Goal: Share content: Share content

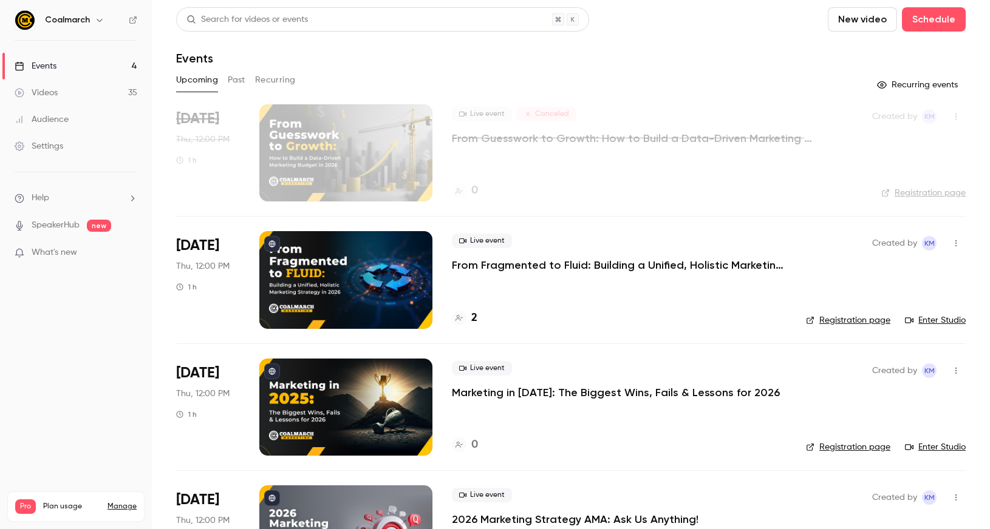
click at [541, 267] on p "From Fragmented to Fluid: Building a Unified, Holistic Marketing Strategy in [D…" at bounding box center [619, 265] width 335 height 15
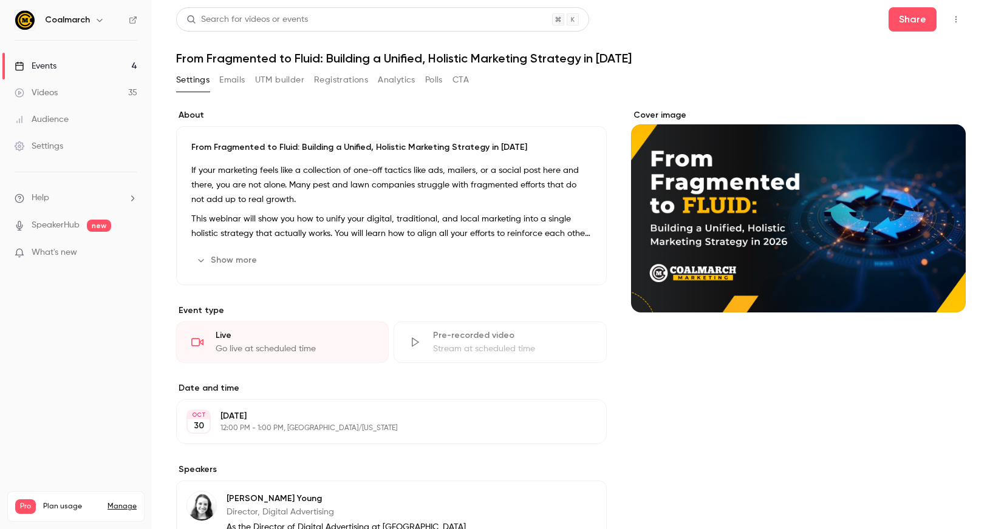
click at [77, 68] on link "Events 4" at bounding box center [76, 66] width 152 height 27
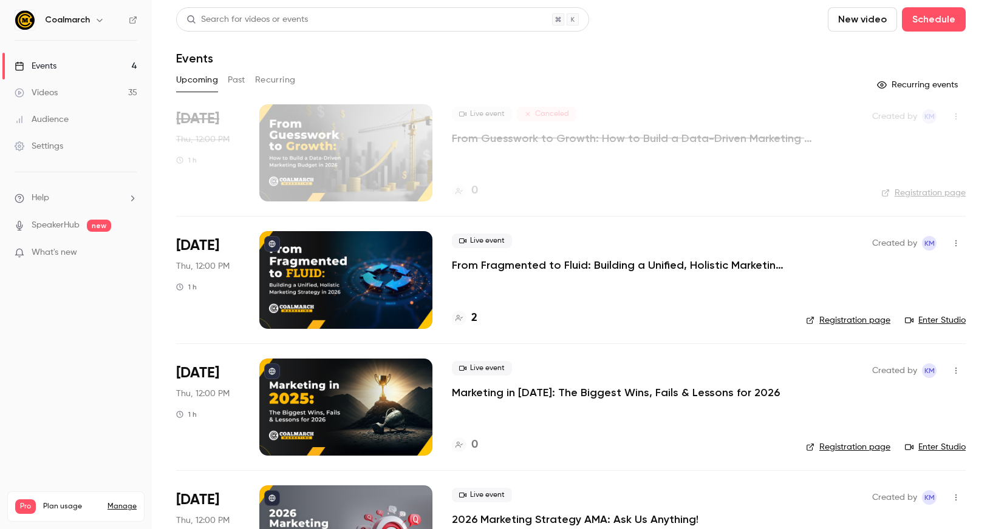
click at [236, 85] on button "Past" at bounding box center [237, 79] width 18 height 19
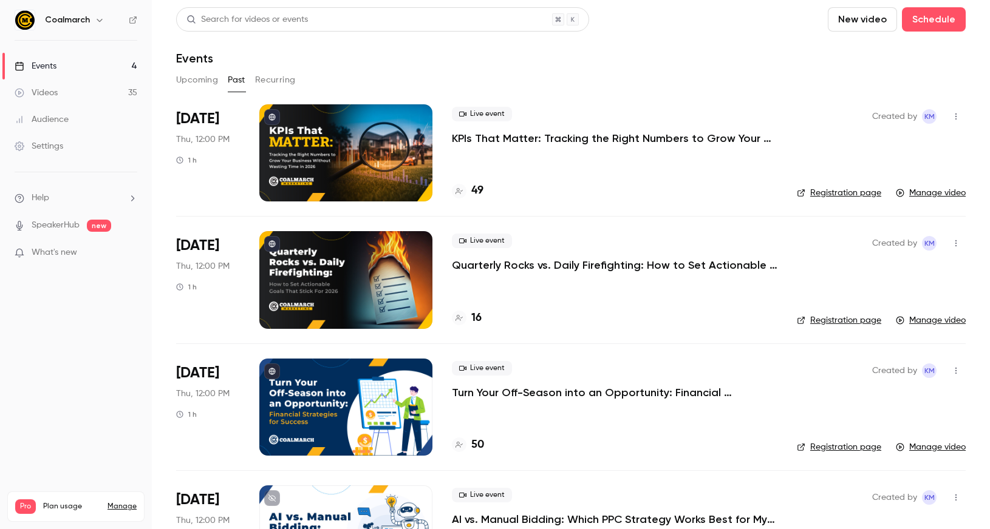
click at [520, 135] on p "KPIs That Matter: Tracking the Right Numbers to Grow Your Business Without Wast…" at bounding box center [614, 138] width 325 height 15
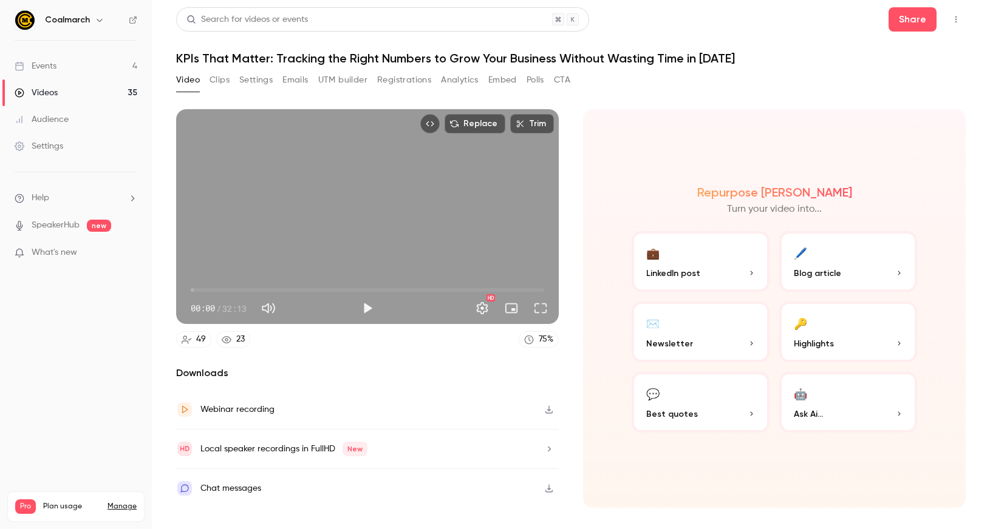
click at [713, 265] on button "💼 LinkedIn post" at bounding box center [700, 261] width 138 height 61
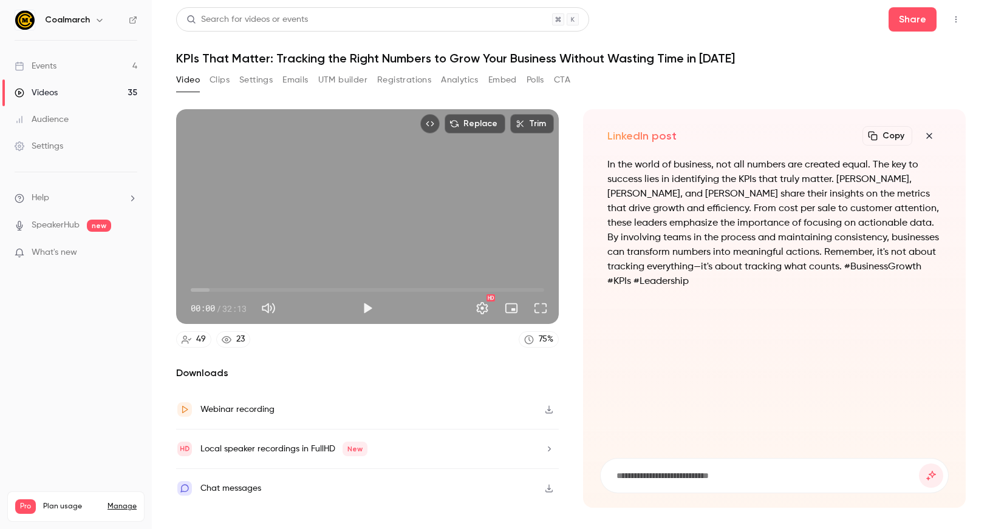
click at [702, 246] on p "In the world of business, not all numbers are created equal. The key to success…" at bounding box center [774, 223] width 334 height 131
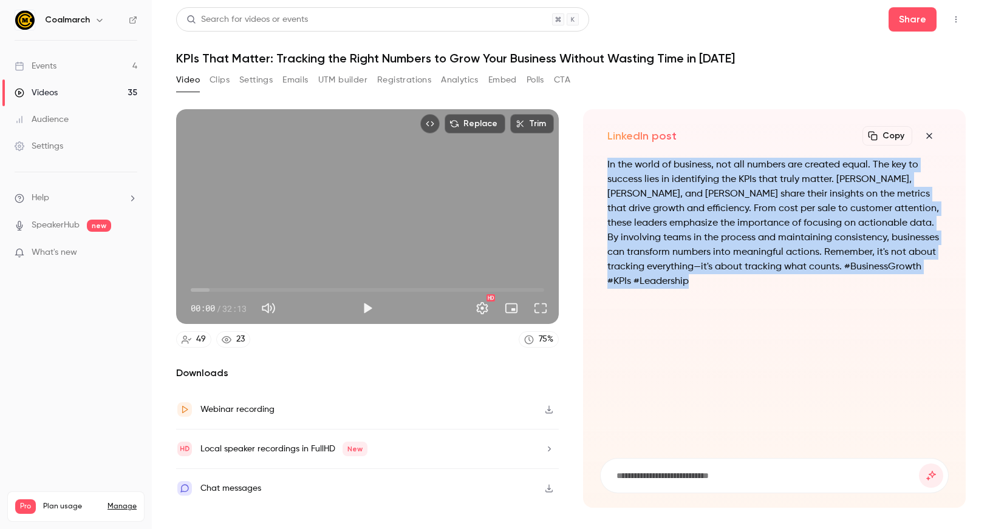
click at [702, 246] on p "In the world of business, not all numbers are created equal. The key to success…" at bounding box center [774, 223] width 334 height 131
click at [735, 284] on p "In the world of business, not all numbers are created equal. The key to success…" at bounding box center [774, 223] width 334 height 131
drag, startPoint x: 695, startPoint y: 282, endPoint x: 593, endPoint y: 157, distance: 160.9
click at [593, 157] on div "LinkedIn post Copy Turn your video into... In the world of business, not all nu…" at bounding box center [774, 308] width 383 height 399
click at [216, 81] on button "Clips" at bounding box center [219, 79] width 20 height 19
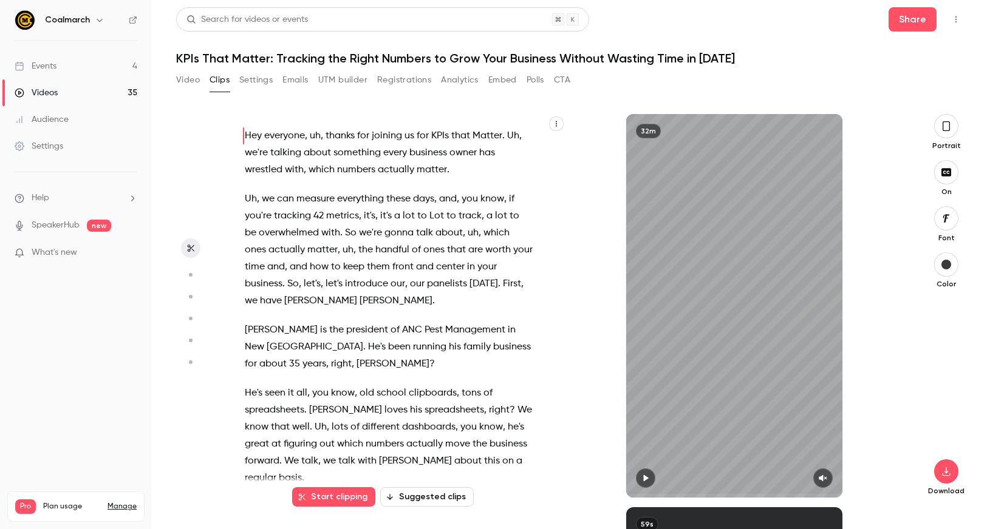
click at [421, 492] on button "Suggested clips" at bounding box center [427, 497] width 94 height 19
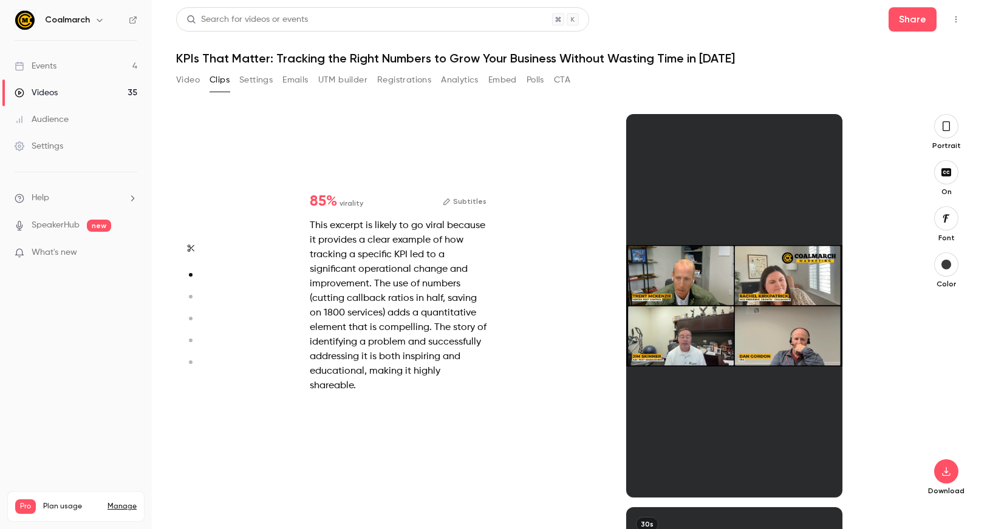
scroll to position [393, 0]
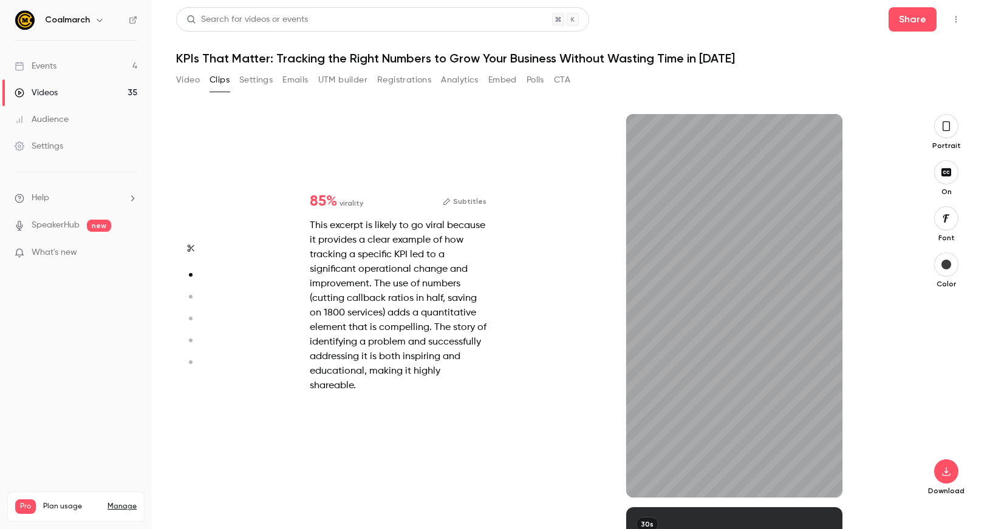
click at [948, 132] on icon "button" at bounding box center [946, 126] width 10 height 13
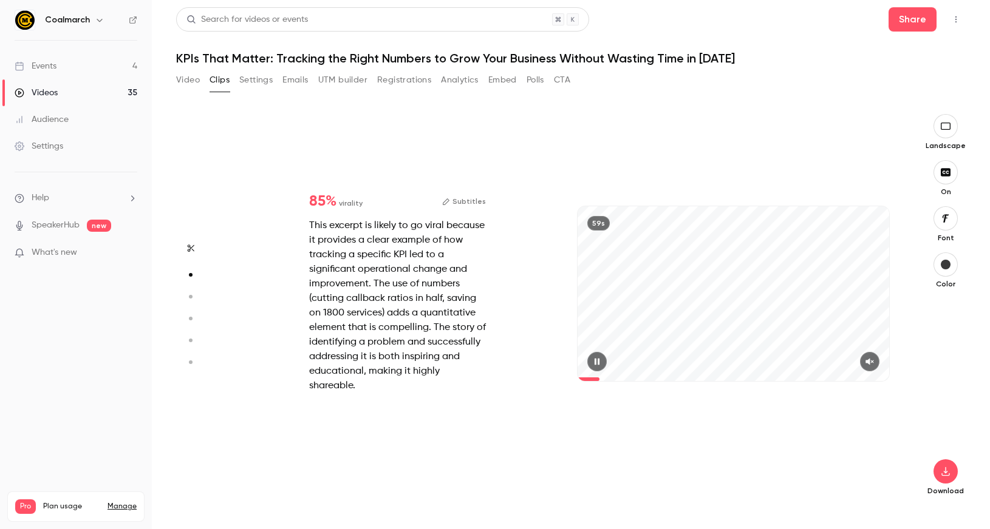
click at [876, 358] on button "button" at bounding box center [869, 361] width 19 height 19
type input "*"
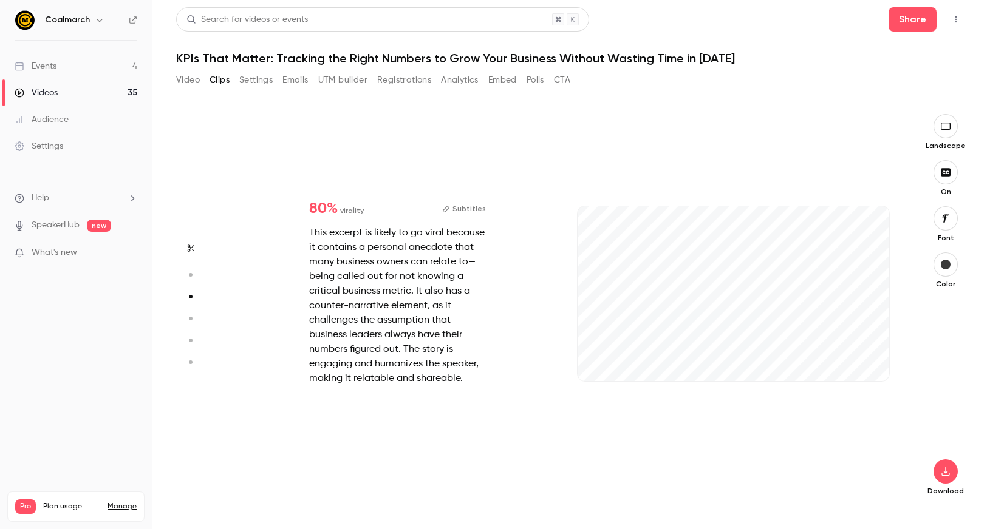
scroll to position [787, 0]
click at [868, 367] on button "button" at bounding box center [869, 361] width 19 height 19
type input "*"
click at [872, 360] on icon "button" at bounding box center [870, 362] width 10 height 9
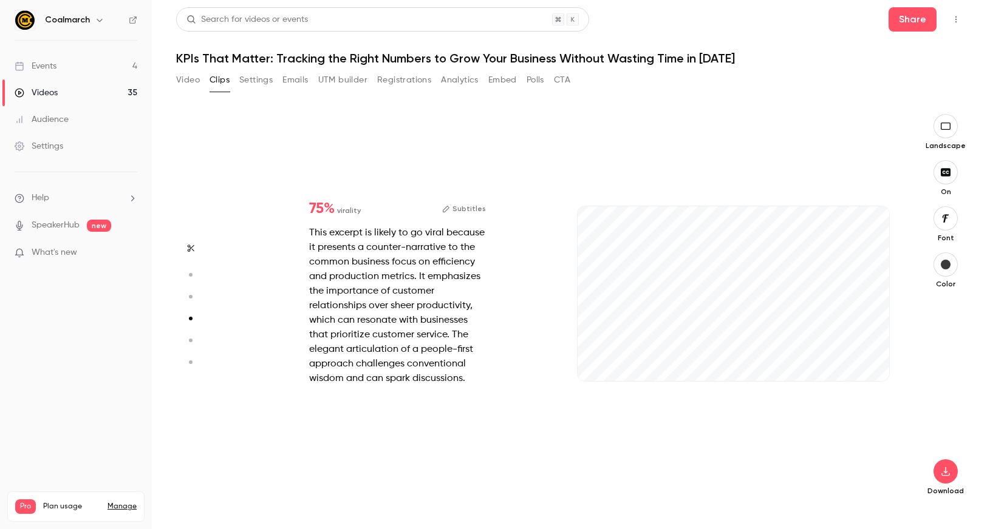
type input "*"
click at [872, 362] on icon "button" at bounding box center [869, 362] width 8 height 7
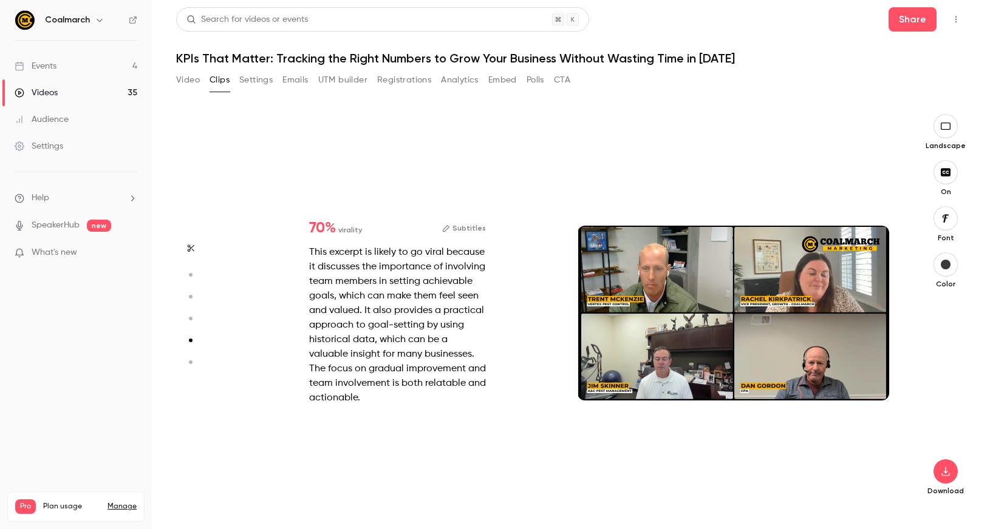
type input "*"
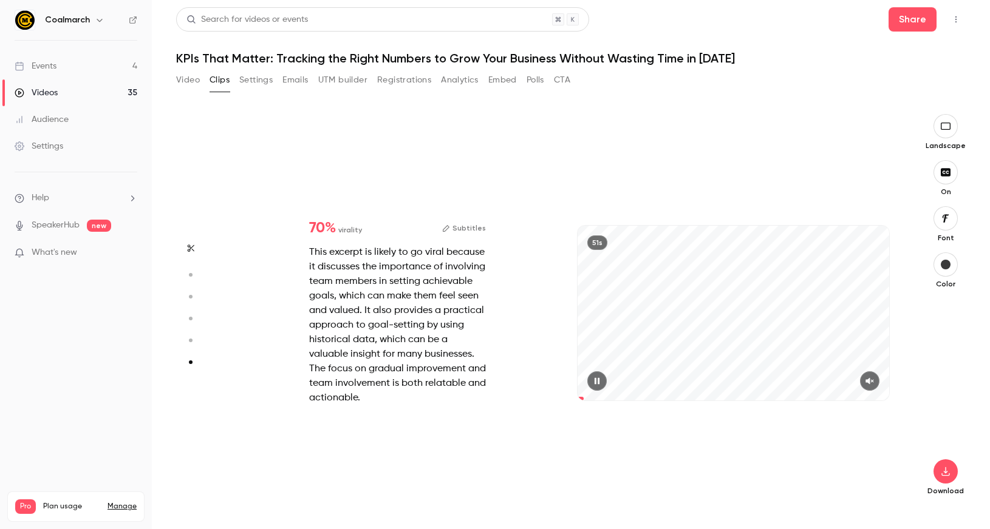
click at [883, 381] on div at bounding box center [732, 381] width 311 height 19
click at [872, 381] on icon "button" at bounding box center [870, 381] width 10 height 9
type input "*"
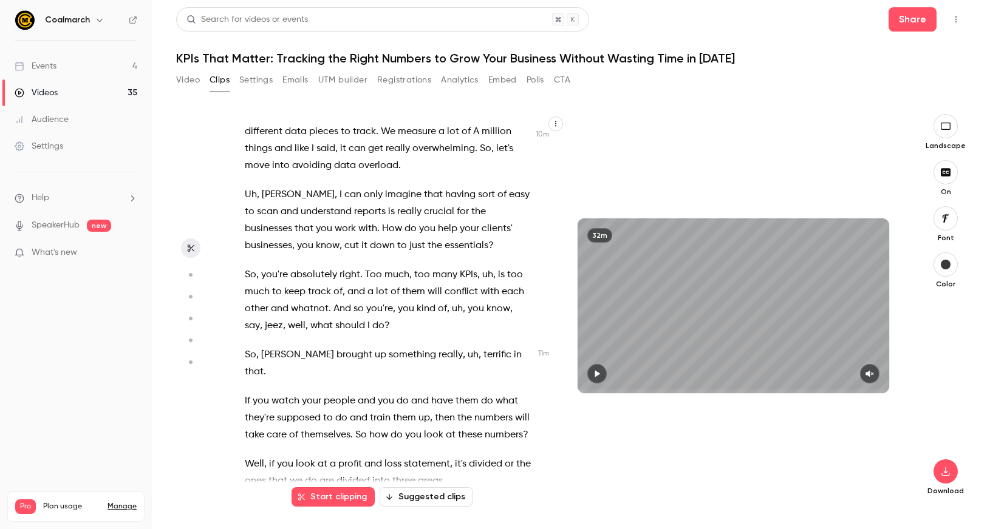
scroll to position [3885, 0]
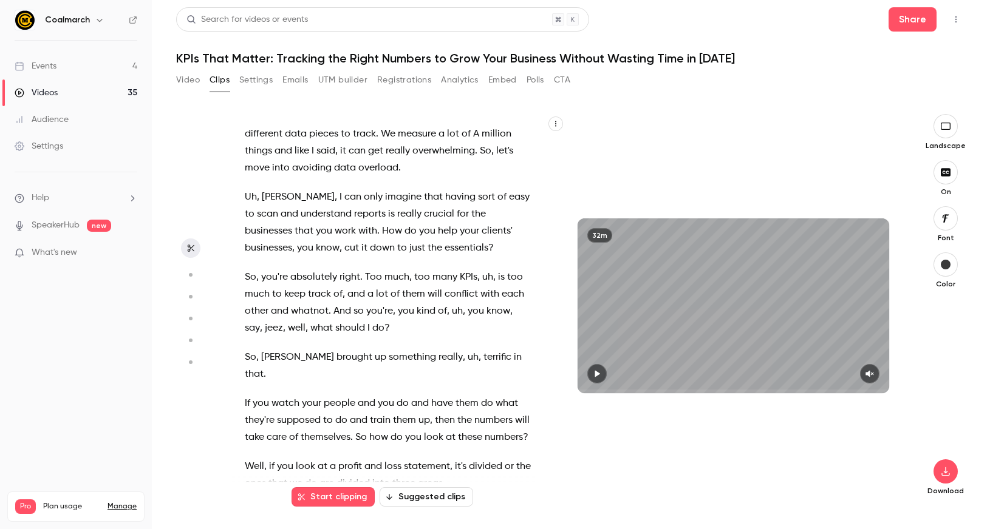
click at [246, 395] on span "If" at bounding box center [247, 403] width 5 height 17
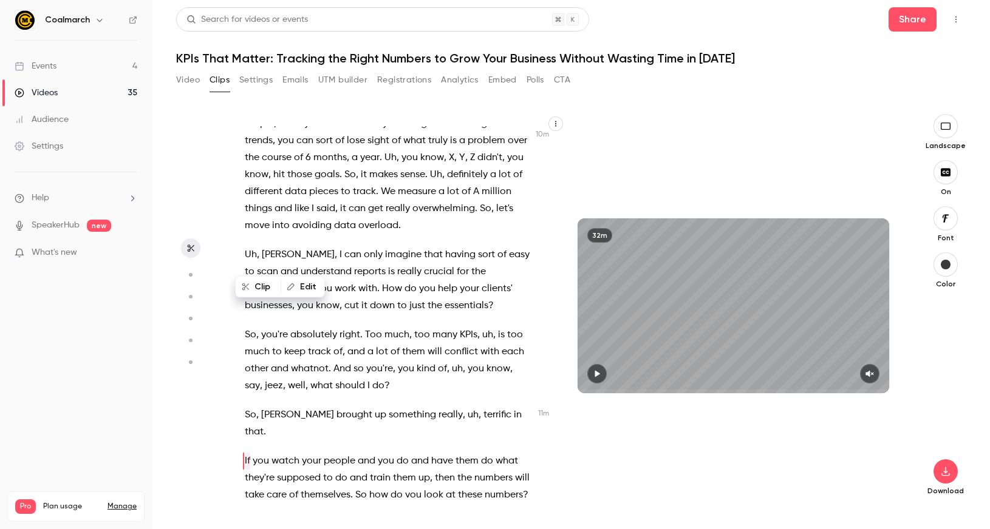
scroll to position [3824, 0]
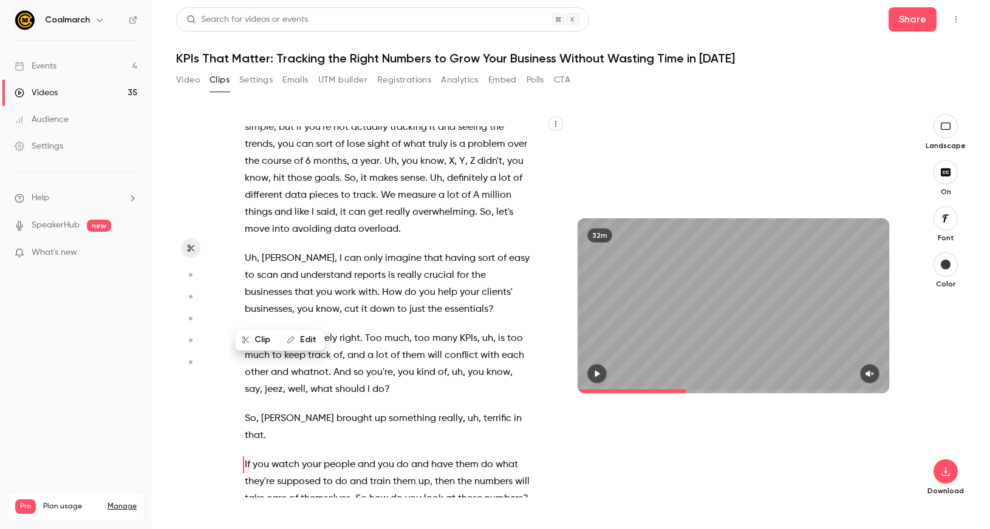
click at [596, 374] on icon "button" at bounding box center [597, 374] width 5 height 7
click at [874, 371] on icon "button" at bounding box center [870, 374] width 10 height 9
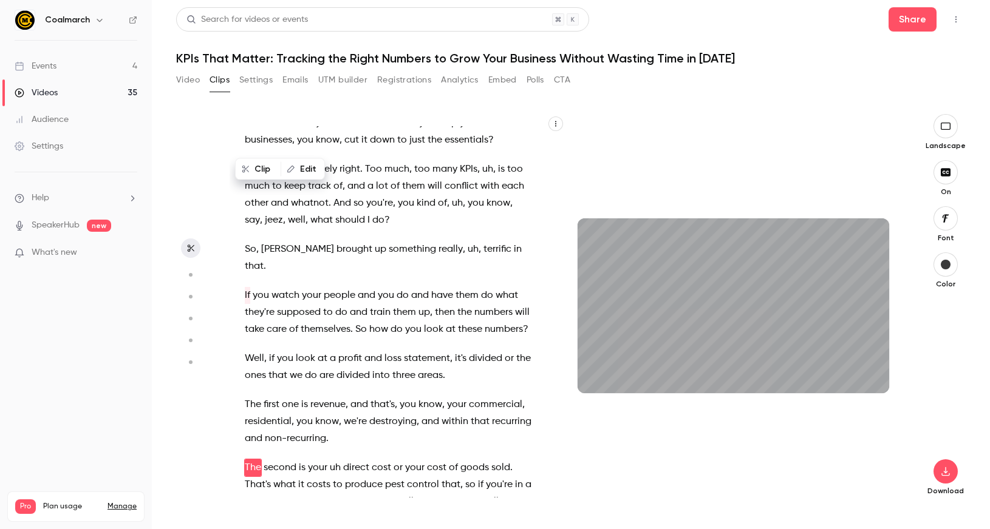
scroll to position [3996, 0]
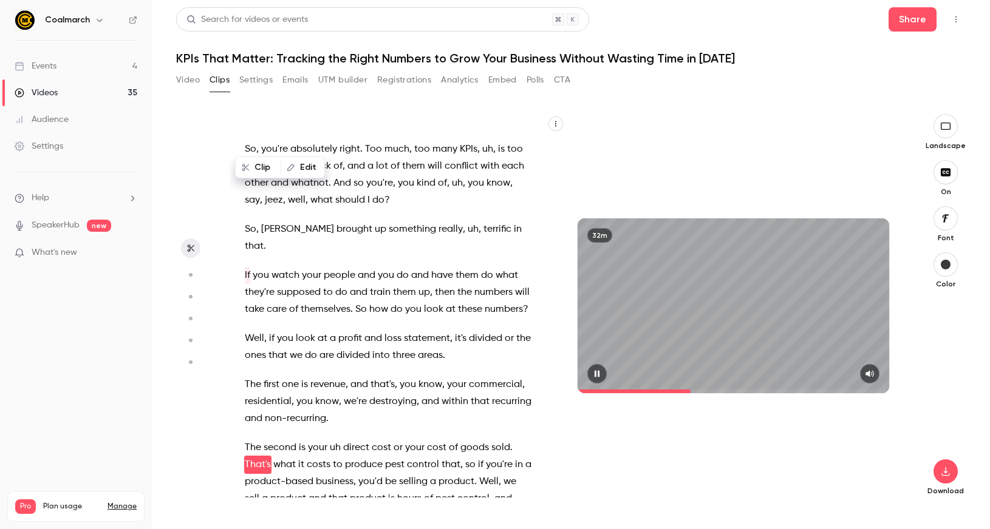
click at [596, 373] on icon "button" at bounding box center [596, 374] width 5 height 7
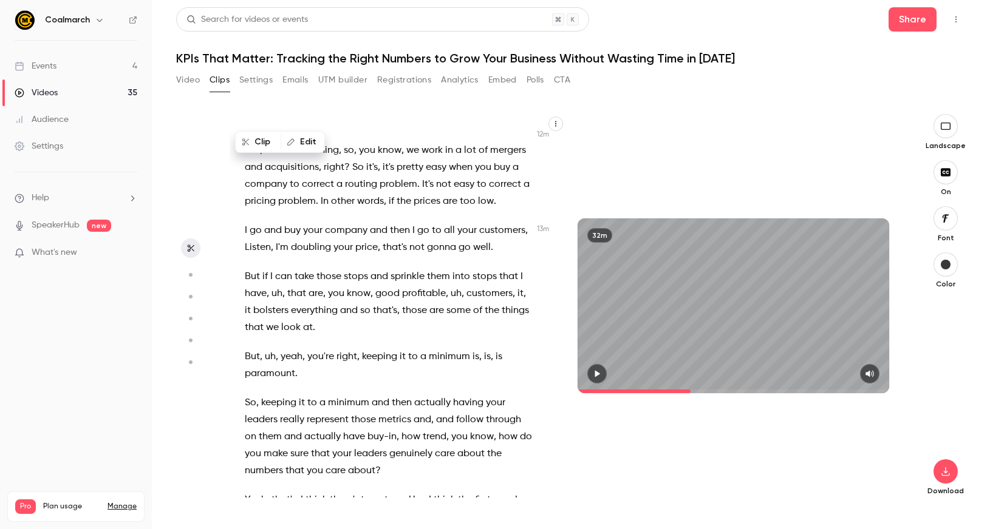
scroll to position [4697, 0]
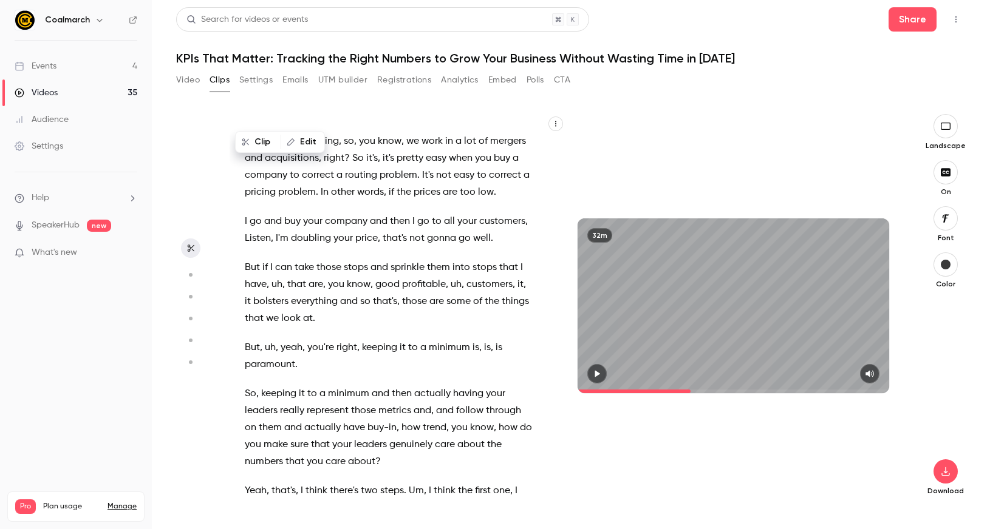
click at [247, 483] on span "Yeah" at bounding box center [256, 491] width 22 height 17
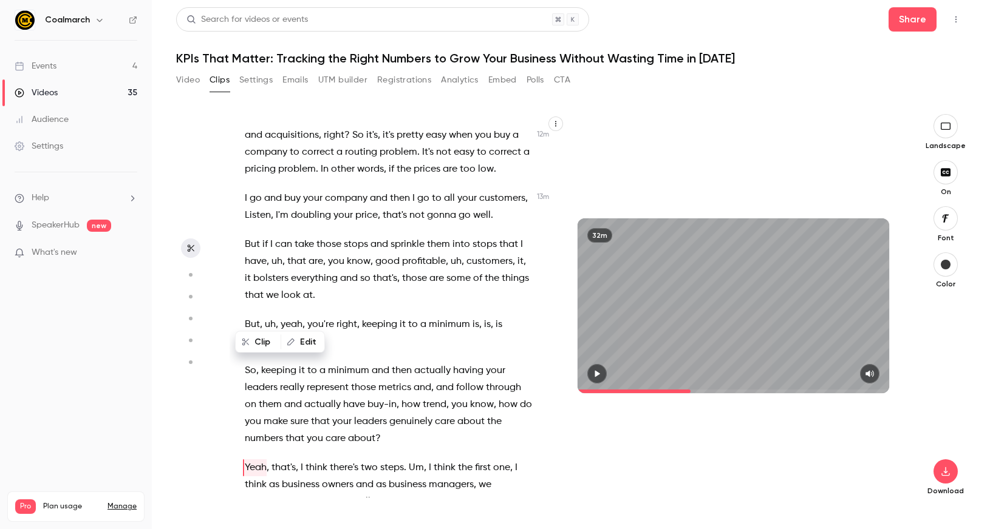
scroll to position [4723, 0]
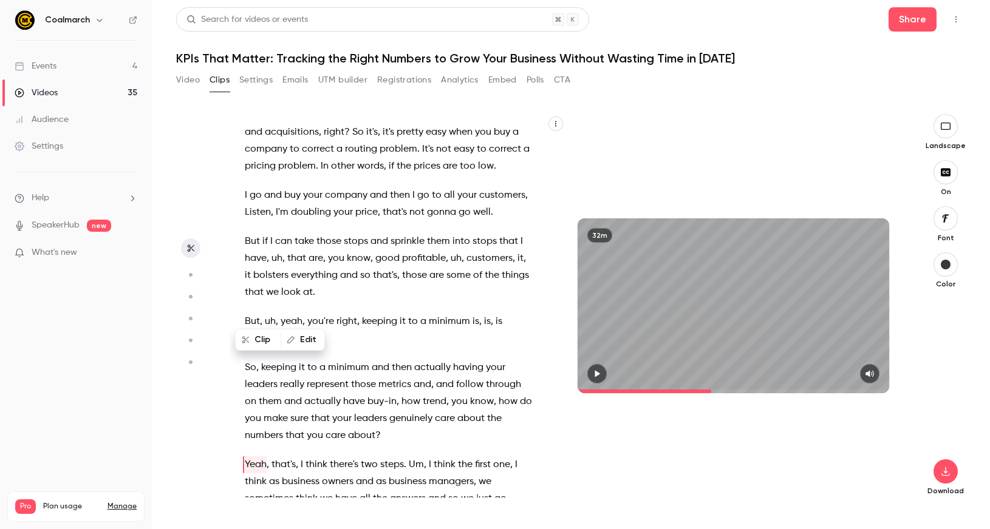
click at [599, 376] on icon "button" at bounding box center [597, 374] width 10 height 9
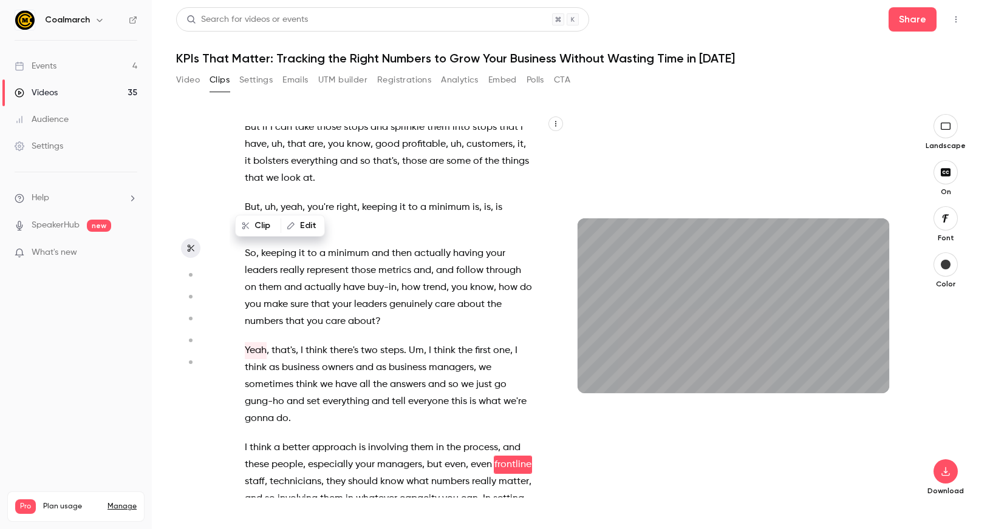
scroll to position [4854, 0]
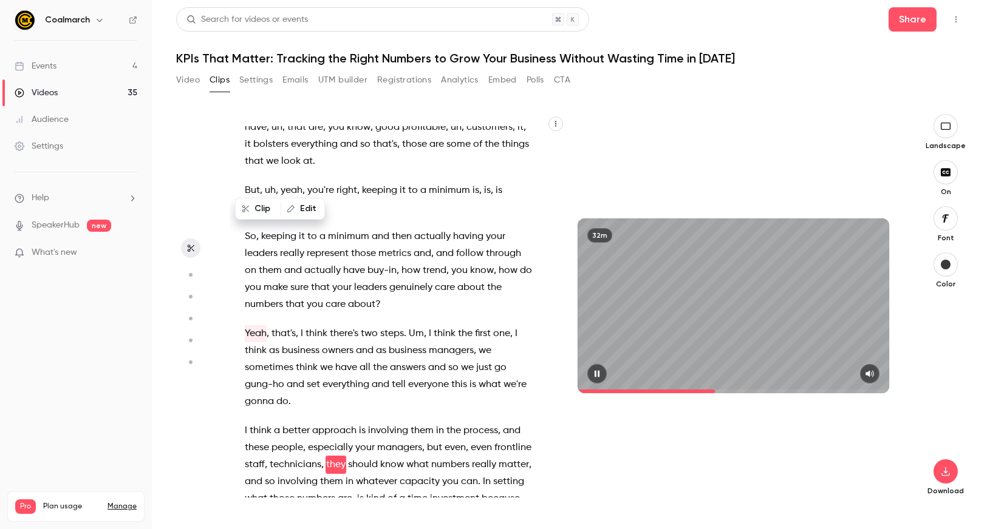
click at [601, 375] on icon "button" at bounding box center [597, 374] width 10 height 9
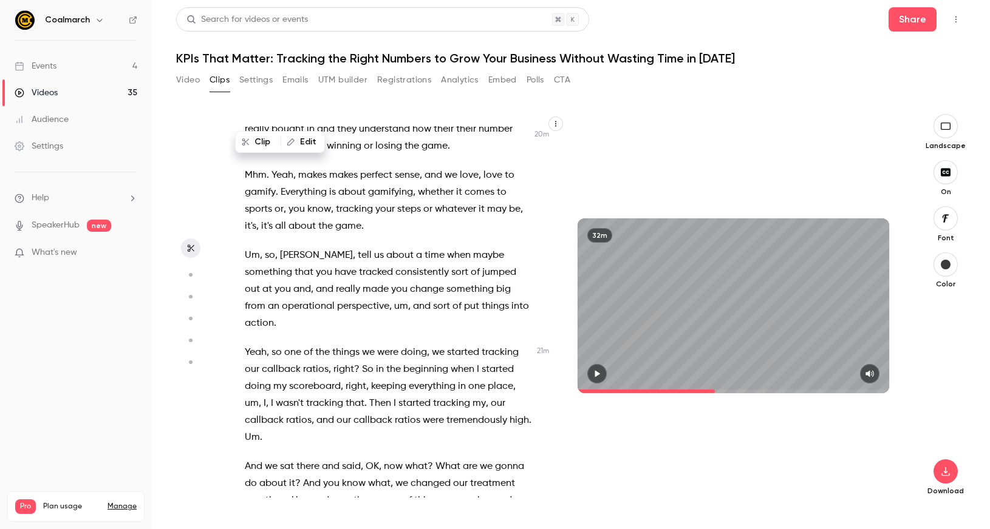
scroll to position [7425, 0]
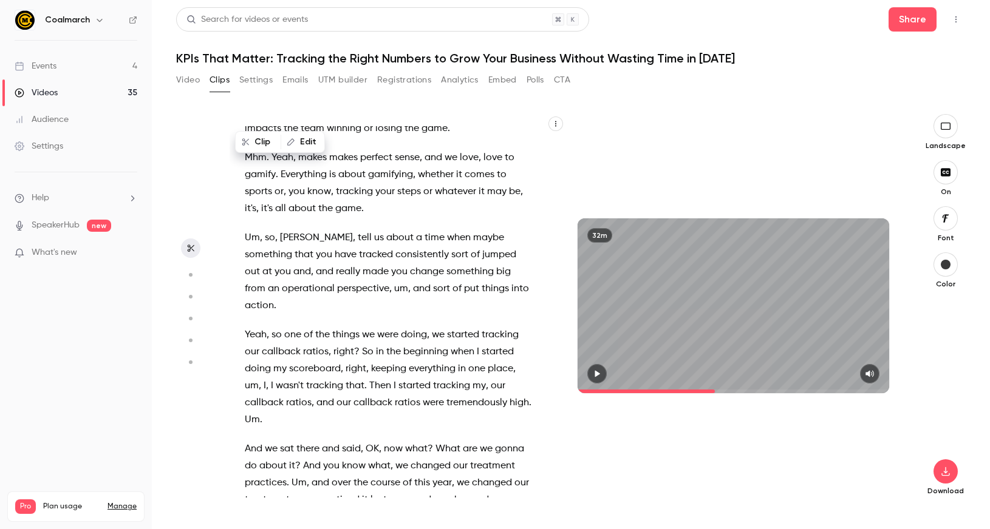
click at [246, 327] on span "Yeah" at bounding box center [256, 335] width 22 height 17
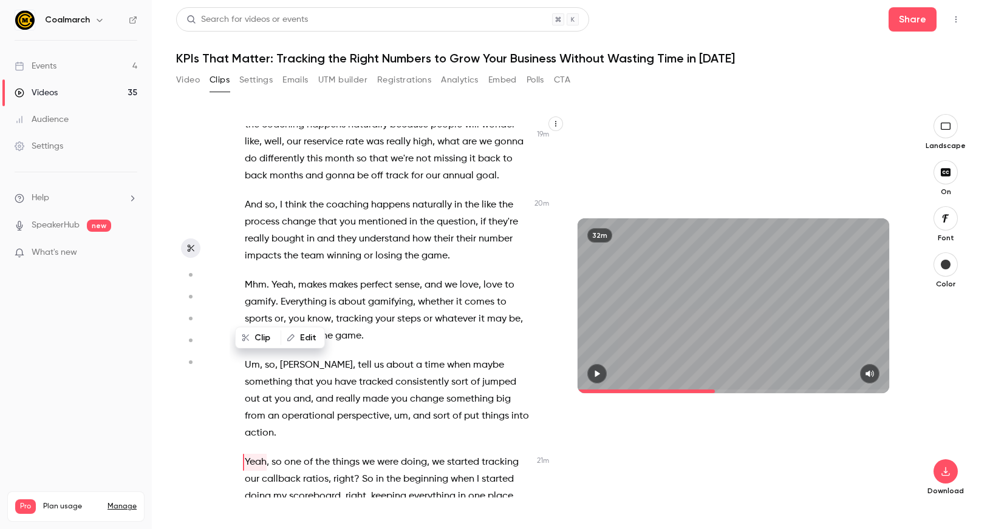
scroll to position [7295, 0]
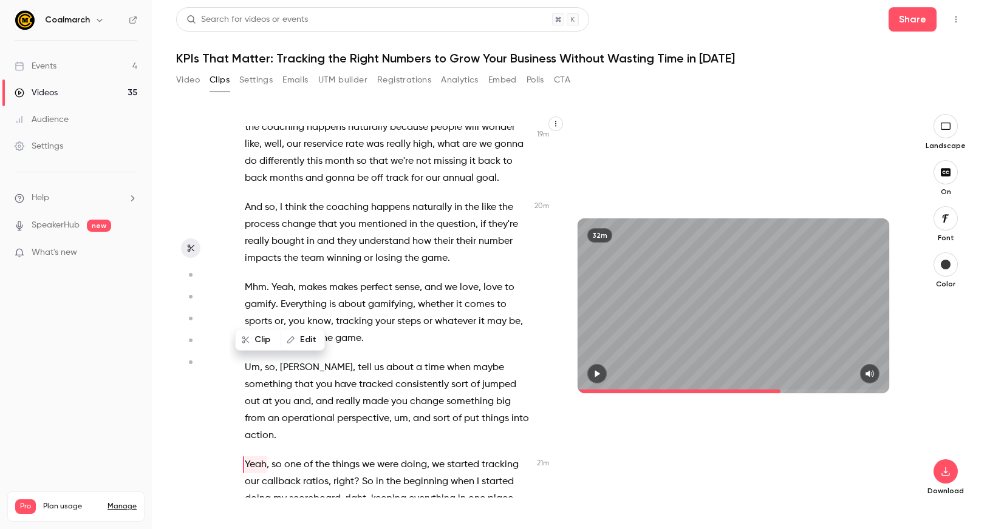
click at [593, 369] on button "button" at bounding box center [596, 373] width 19 height 19
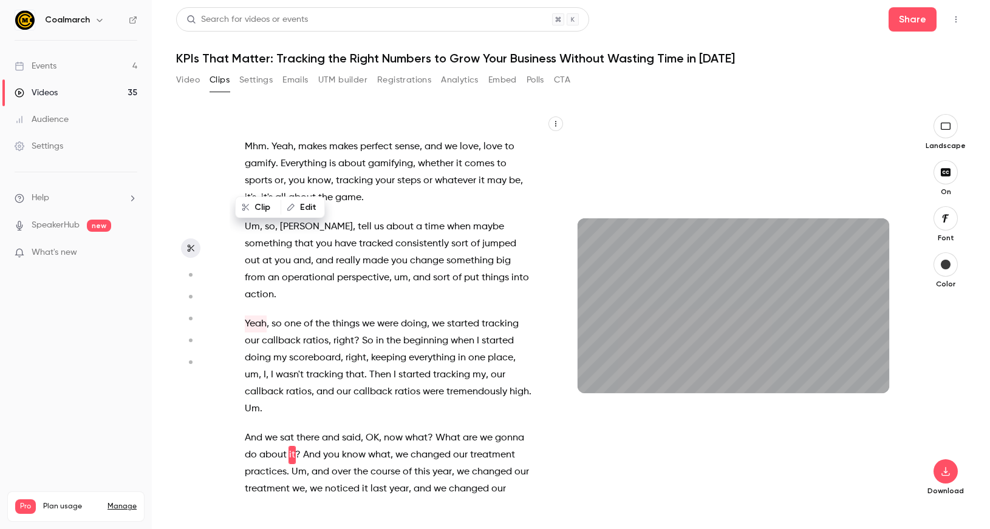
scroll to position [7426, 0]
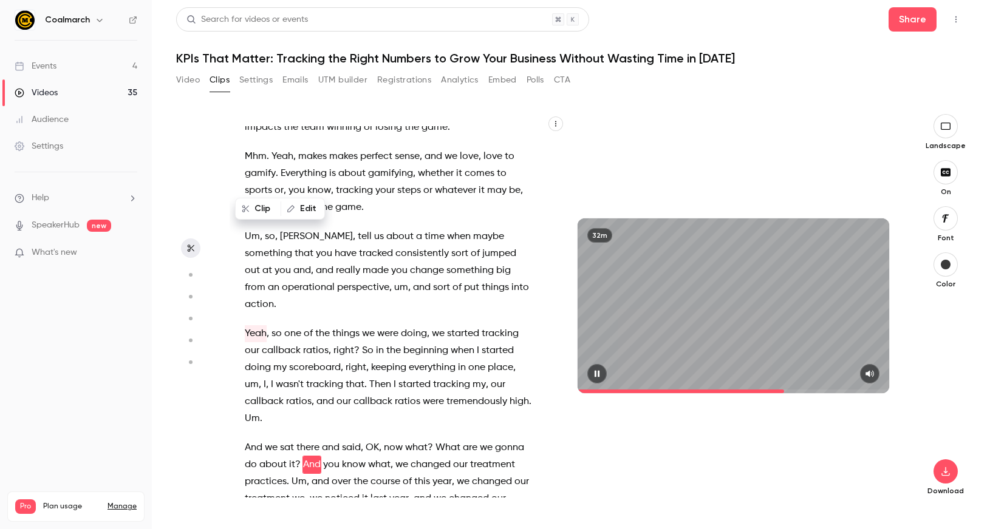
click at [596, 376] on icon "button" at bounding box center [596, 374] width 5 height 7
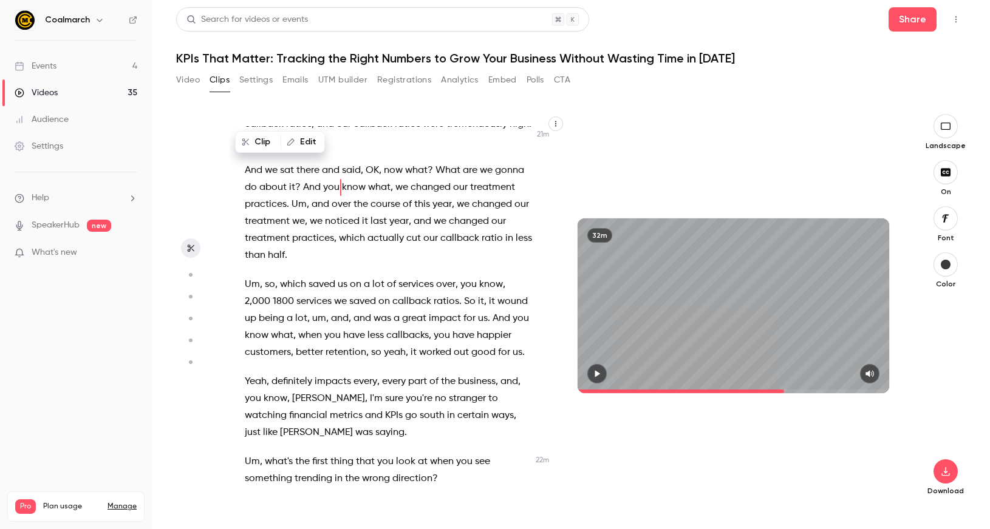
scroll to position [7709, 0]
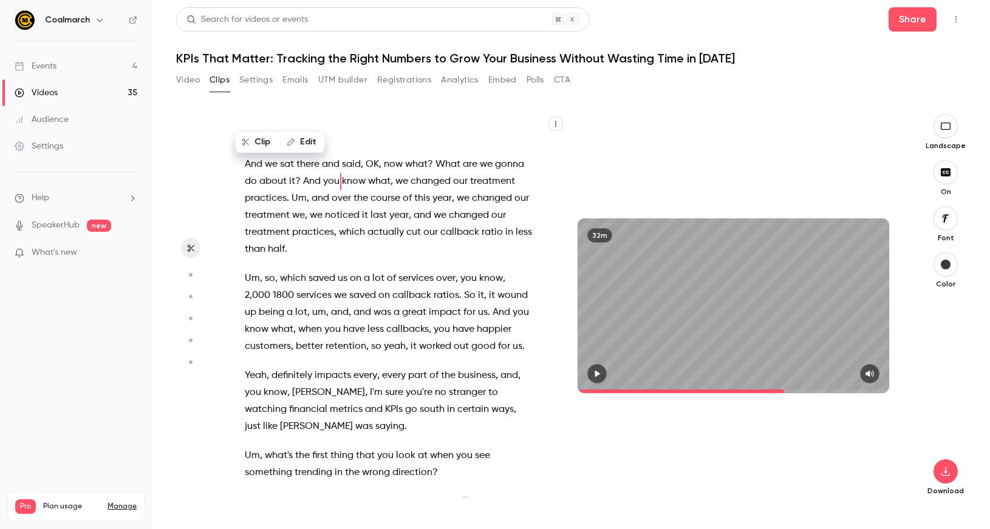
click at [253, 494] on span "So" at bounding box center [251, 502] width 12 height 17
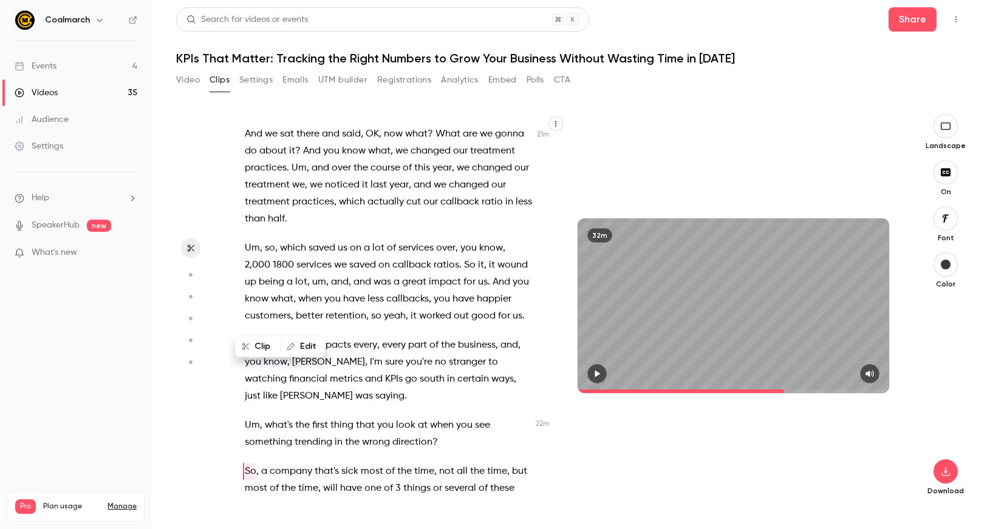
scroll to position [7746, 0]
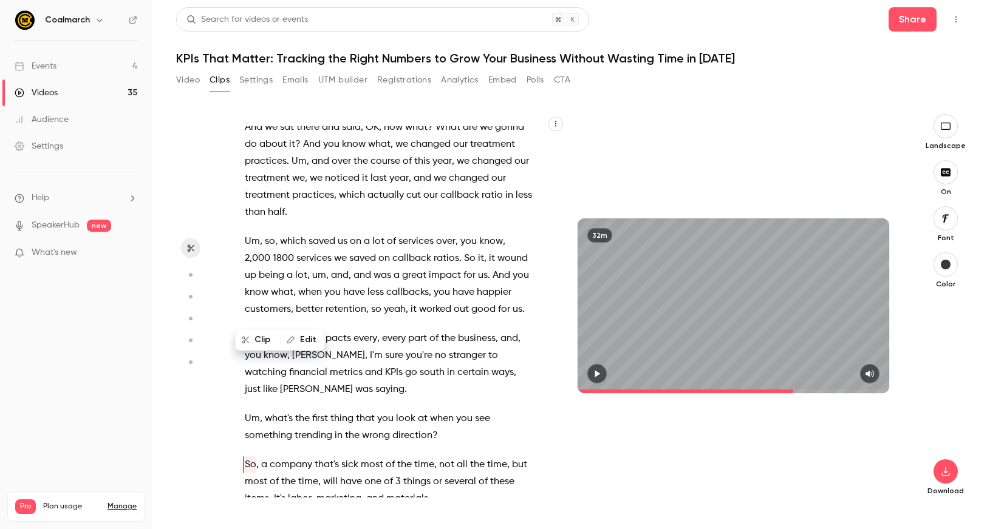
click at [604, 372] on button "button" at bounding box center [596, 373] width 19 height 19
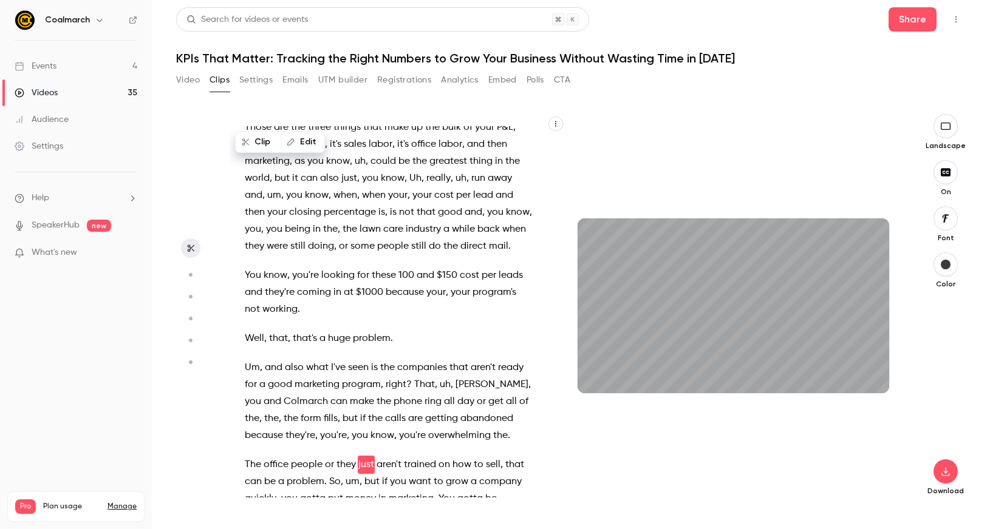
scroll to position [8147, 0]
click at [598, 373] on icon "button" at bounding box center [596, 374] width 5 height 7
type input "******"
click at [187, 79] on button "Video" at bounding box center [188, 79] width 24 height 19
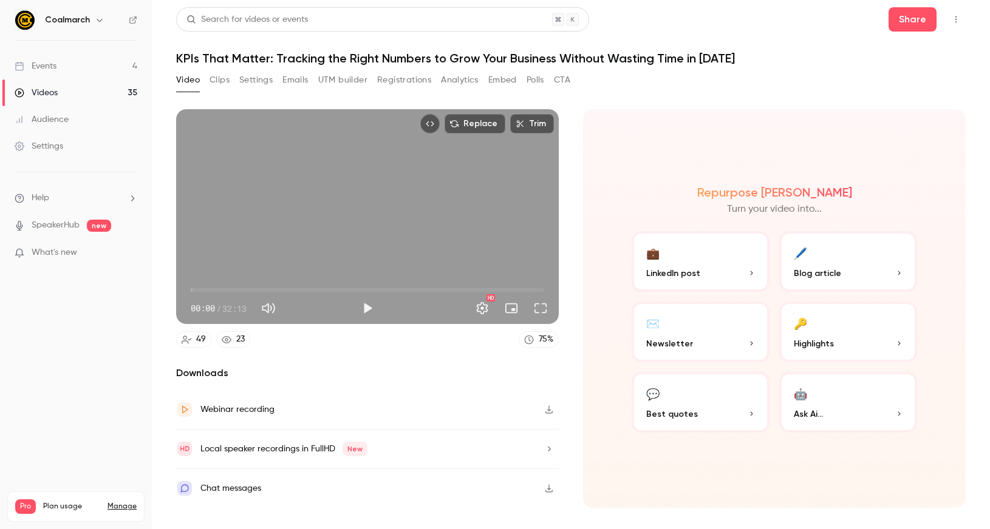
click at [730, 389] on button "💬 Best quotes" at bounding box center [700, 402] width 138 height 61
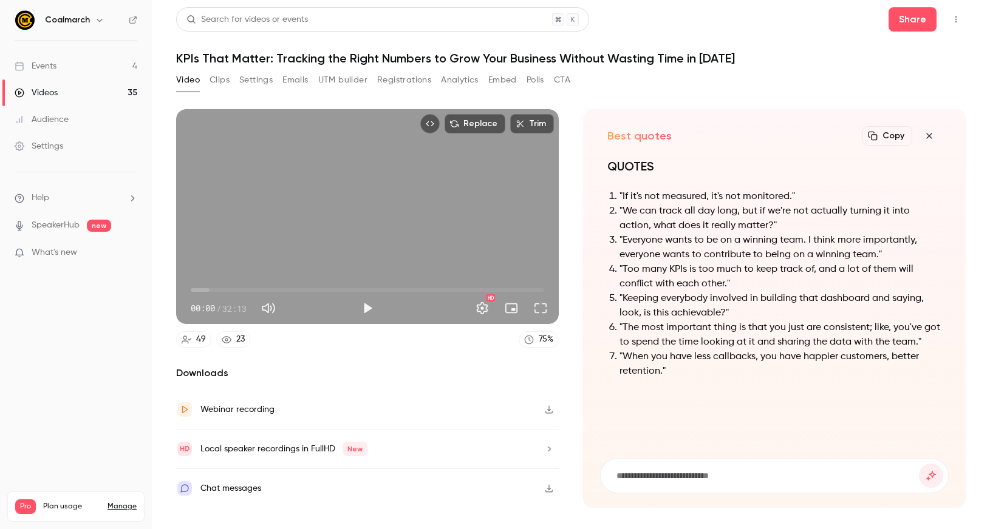
click at [754, 278] on li ""Too many KPIs is too much to keep track of, and a lot of them will conflict wi…" at bounding box center [780, 276] width 322 height 29
drag, startPoint x: 798, startPoint y: 196, endPoint x: 615, endPoint y: 195, distance: 182.8
click at [619, 195] on li ""If it's not measured, it's not monitored."" at bounding box center [780, 196] width 322 height 15
copy li ""If it's not measured, it's not monitored.""
click at [775, 423] on div "QUOTES "If it's not measured, it's not monitored." "We can track all day long, …" at bounding box center [774, 301] width 349 height 286
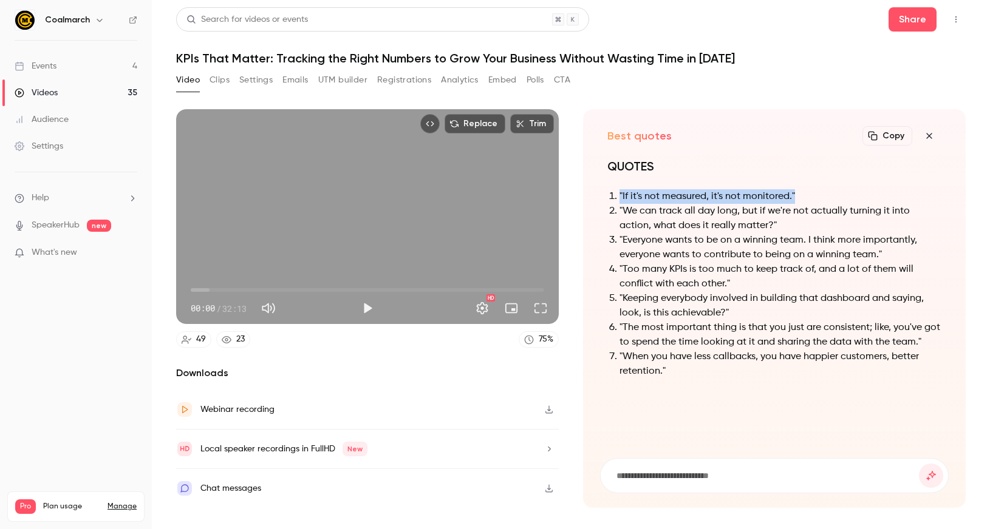
drag, startPoint x: 805, startPoint y: 196, endPoint x: 617, endPoint y: 200, distance: 187.7
click at [619, 200] on li ""If it's not measured, it's not monitored."" at bounding box center [780, 196] width 322 height 15
copy li ""If it's not measured, it's not monitored.""
click at [211, 78] on button "Clips" at bounding box center [219, 79] width 20 height 19
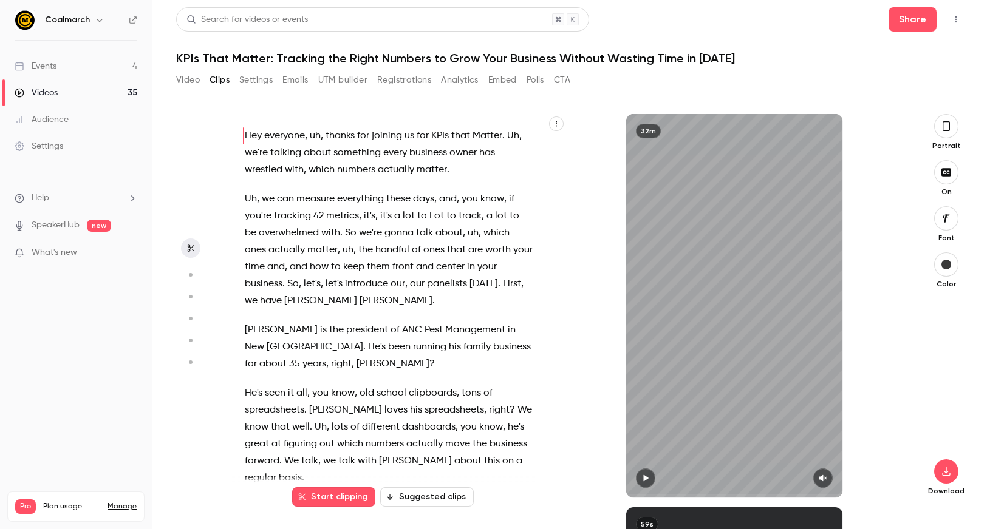
scroll to position [1186, 0]
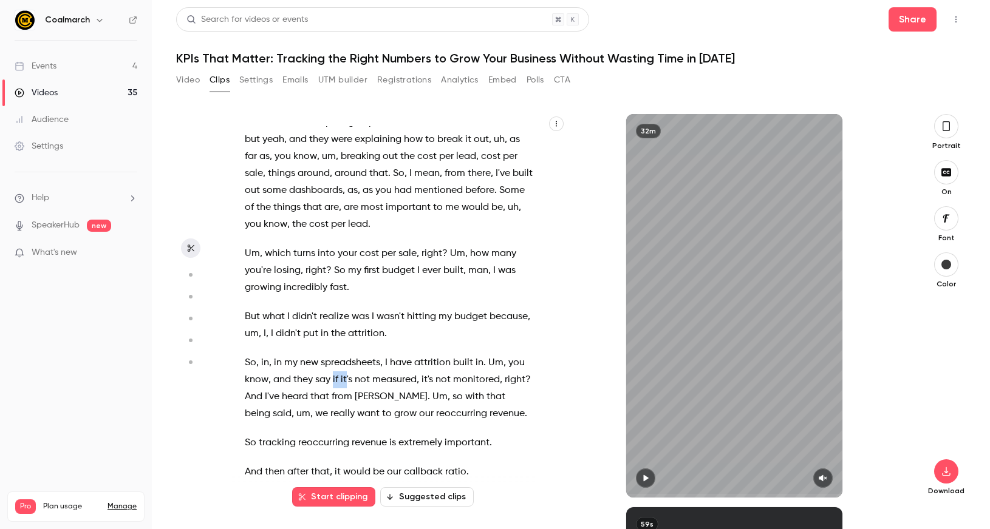
click at [188, 82] on button "Video" at bounding box center [188, 79] width 24 height 19
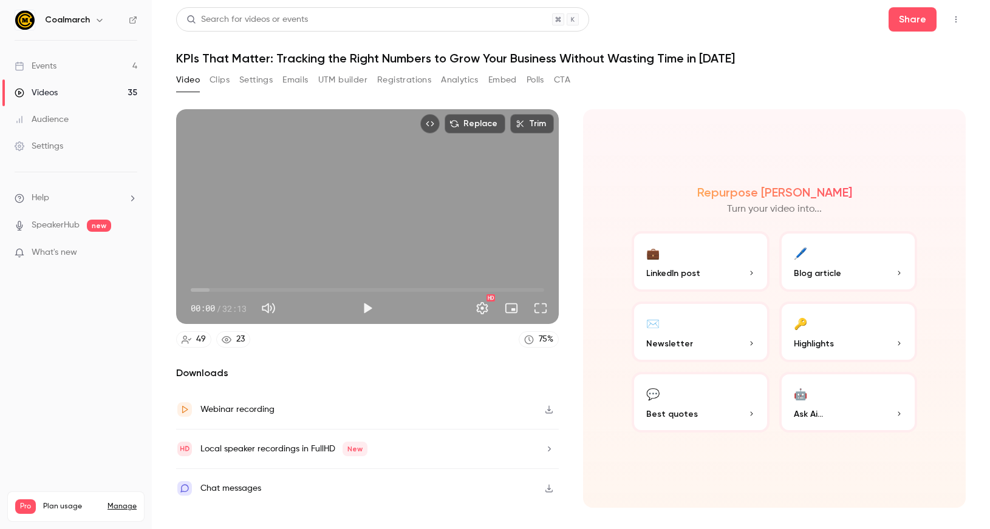
click at [731, 277] on p "LinkedIn post" at bounding box center [700, 273] width 109 height 13
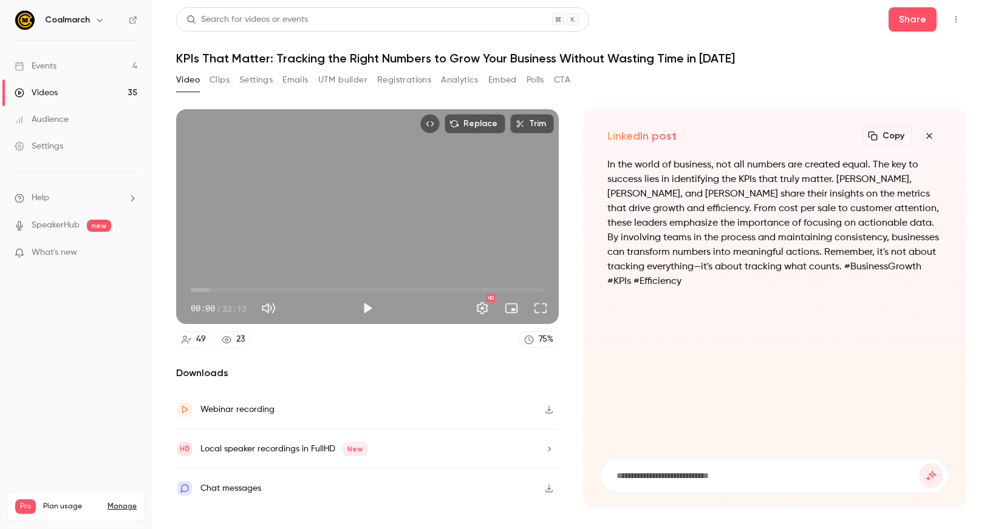
click at [785, 239] on p "In the world of business, not all numbers are created equal. The key to success…" at bounding box center [774, 223] width 334 height 131
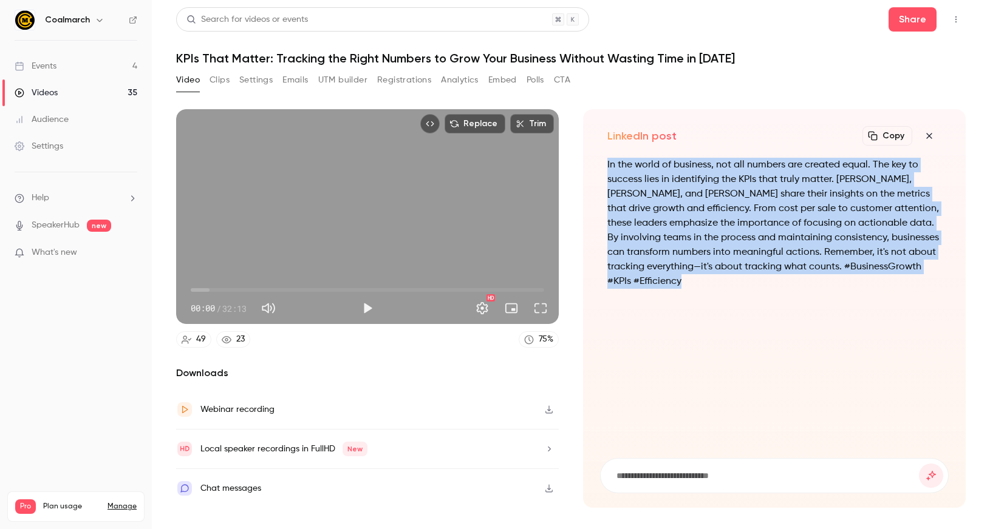
click at [785, 239] on p "In the world of business, not all numbers are created equal. The key to success…" at bounding box center [774, 223] width 334 height 131
click at [788, 310] on div "In the world of business, not all numbers are created equal. The key to success…" at bounding box center [774, 301] width 349 height 286
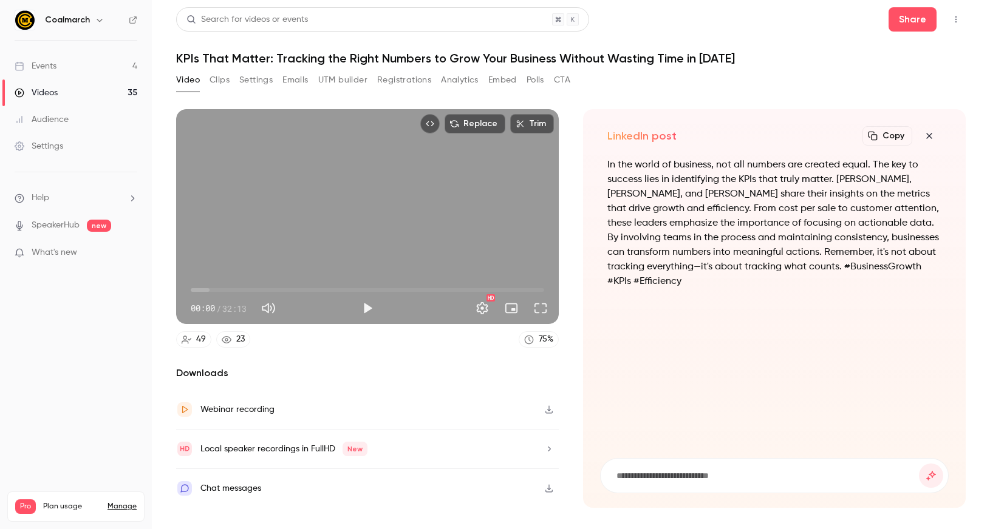
click at [728, 244] on p "In the world of business, not all numbers are created equal. The key to success…" at bounding box center [774, 223] width 334 height 131
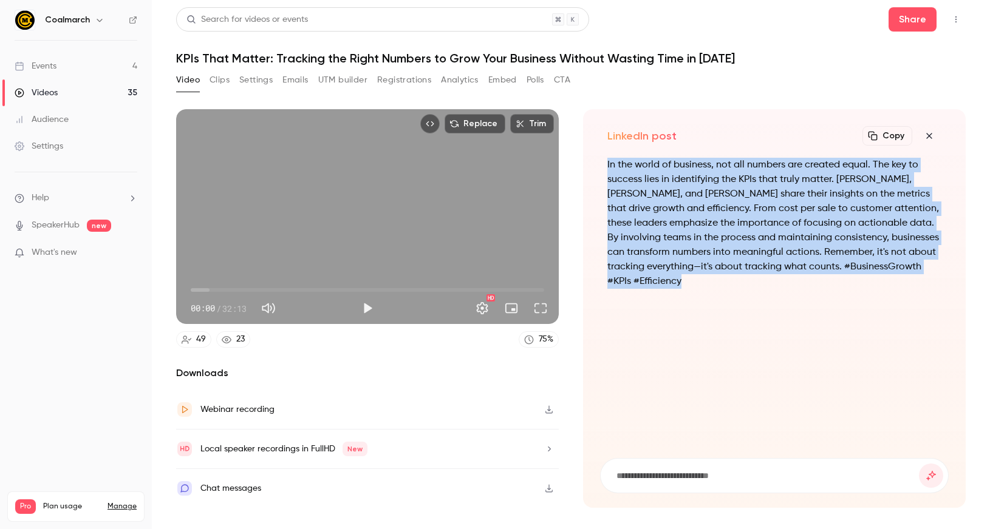
click at [728, 244] on p "In the world of business, not all numbers are created equal. The key to success…" at bounding box center [774, 223] width 334 height 131
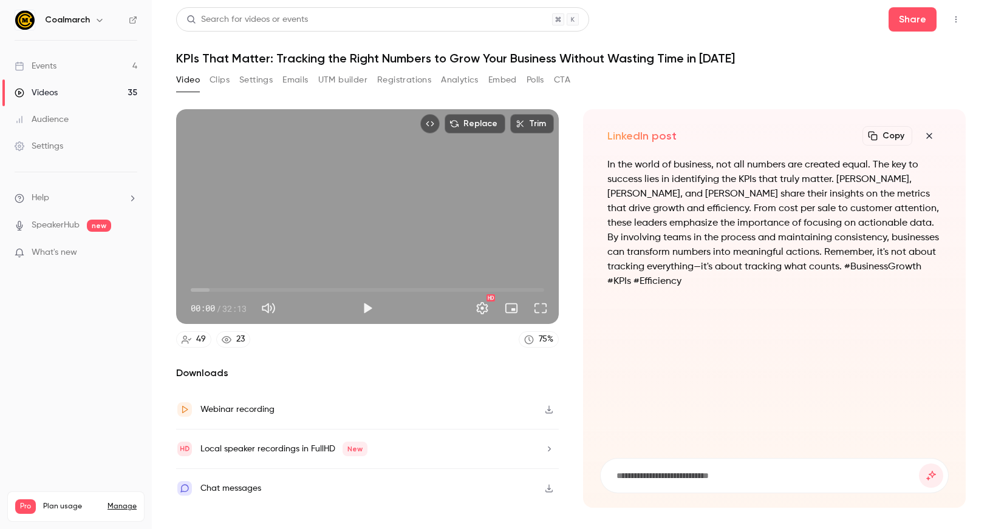
click at [736, 254] on p "In the world of business, not all numbers are created equal. The key to success…" at bounding box center [774, 223] width 334 height 131
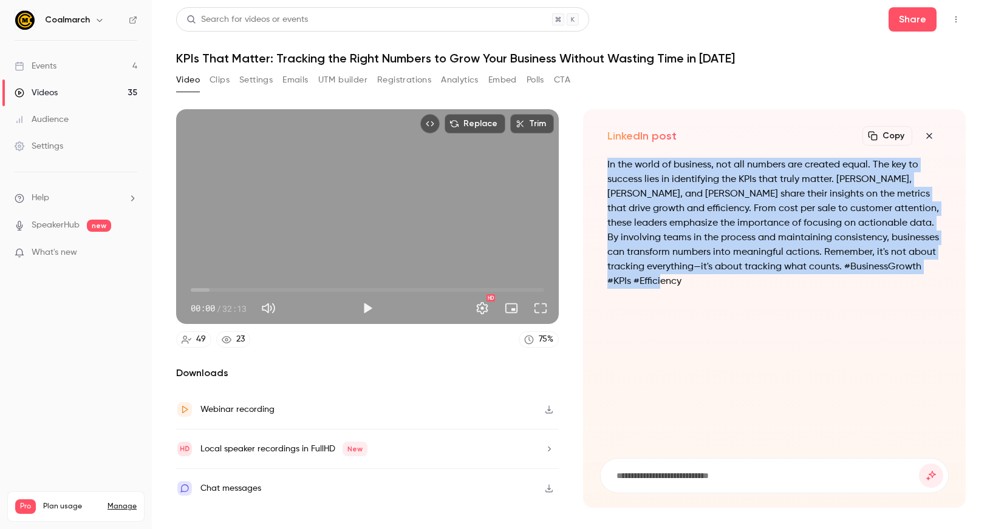
drag, startPoint x: 760, startPoint y: 276, endPoint x: 598, endPoint y: 157, distance: 200.8
click at [598, 157] on div "LinkedIn post Copy Turn your video into... In the world of business, not all nu…" at bounding box center [774, 308] width 383 height 399
copy p "In the world of business, not all numbers are created equal. The key to success…"
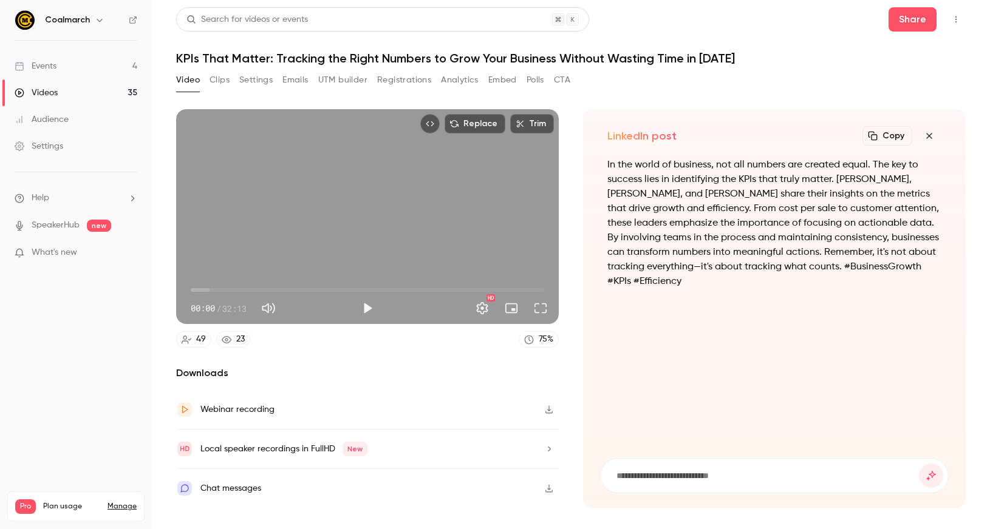
click at [854, 189] on p "In the world of business, not all numbers are created equal. The key to success…" at bounding box center [774, 223] width 334 height 131
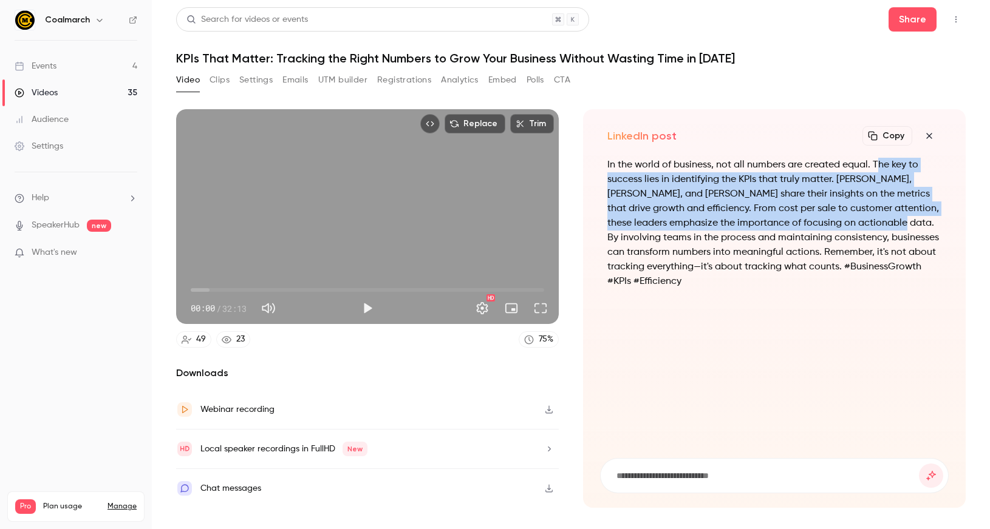
drag, startPoint x: 876, startPoint y: 165, endPoint x: 897, endPoint y: 226, distance: 65.7
click at [897, 226] on p "In the world of business, not all numbers are created equal. The key to success…" at bounding box center [774, 223] width 334 height 131
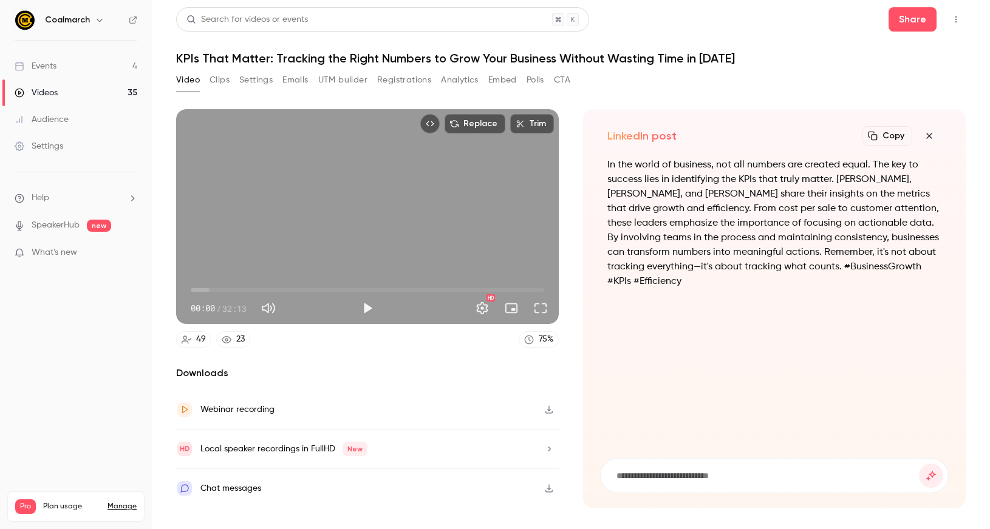
click at [784, 183] on p "In the world of business, not all numbers are created equal. The key to success…" at bounding box center [774, 223] width 334 height 131
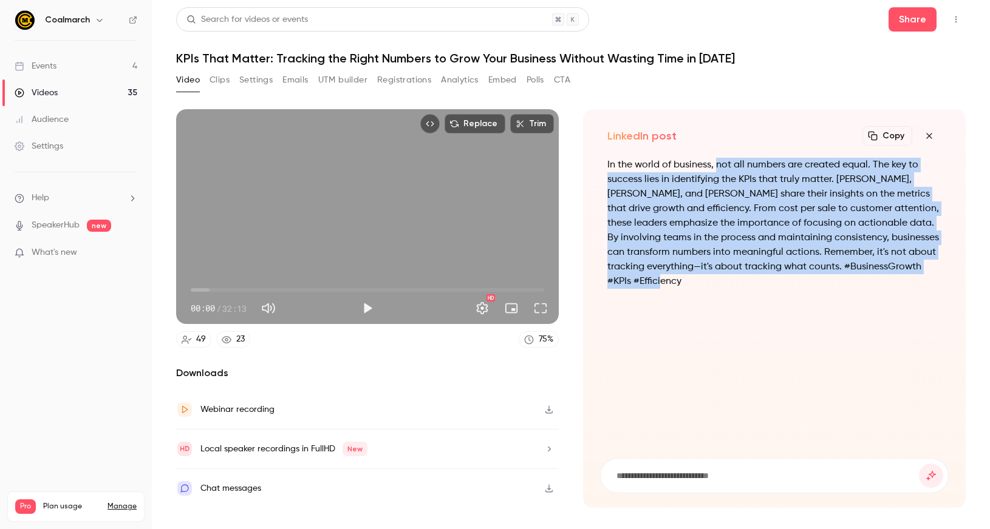
drag, startPoint x: 716, startPoint y: 165, endPoint x: 823, endPoint y: 293, distance: 166.8
click at [823, 293] on div "In the world of business, not all numbers are created equal. The key to success…" at bounding box center [774, 231] width 334 height 146
copy p "not all numbers are created equal. The key to success lies in identifying the K…"
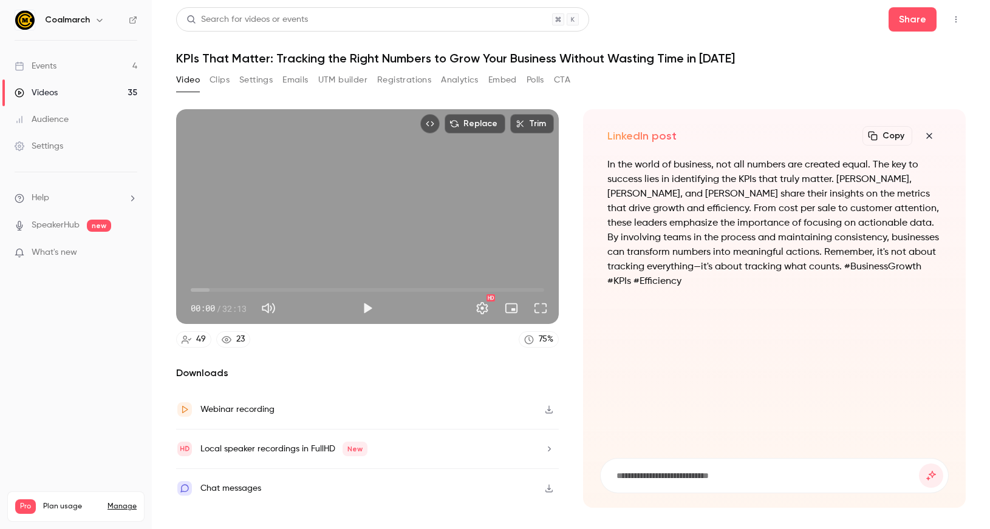
click at [650, 98] on div "Replace Trim 00:00 00:00 / 32:13 HD 49 23 75 % Downloads Webinar recording Loca…" at bounding box center [570, 297] width 789 height 404
click at [221, 81] on button "Clips" at bounding box center [219, 79] width 20 height 19
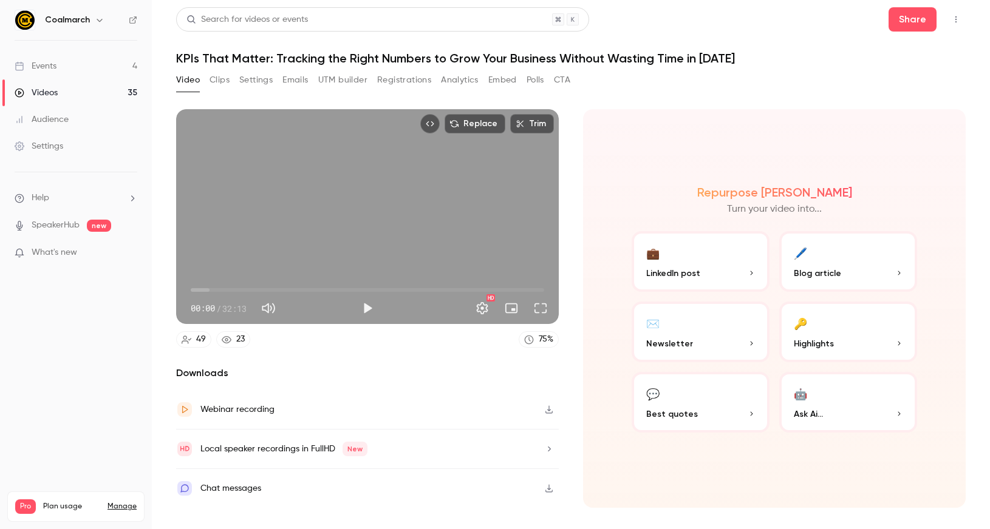
click at [873, 346] on p "Highlights" at bounding box center [848, 344] width 109 height 13
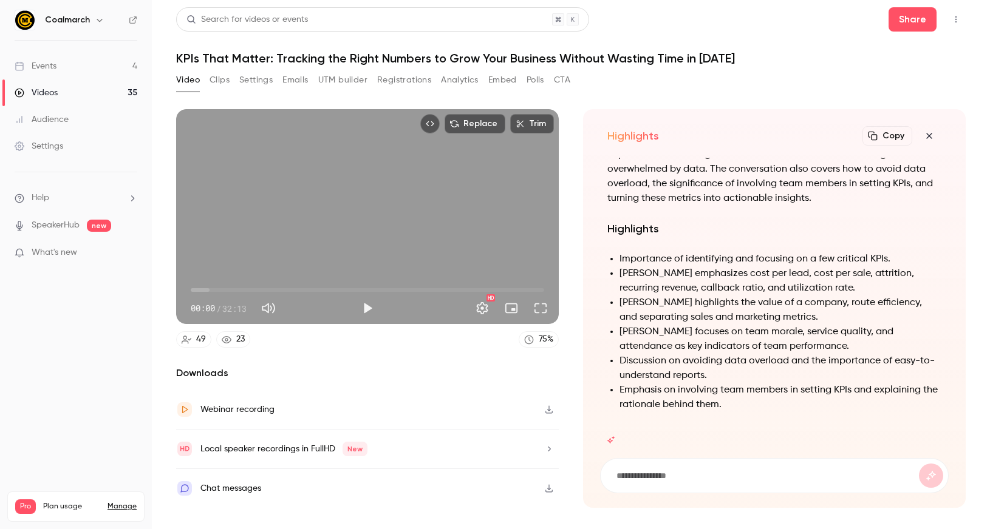
click at [217, 82] on button "Clips" at bounding box center [219, 79] width 20 height 19
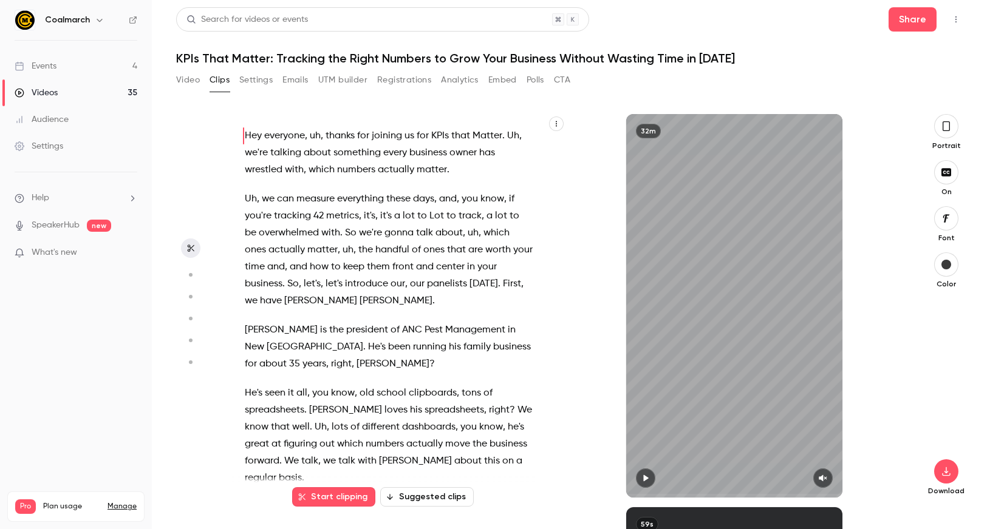
click at [403, 500] on button "Suggested clips" at bounding box center [427, 497] width 94 height 19
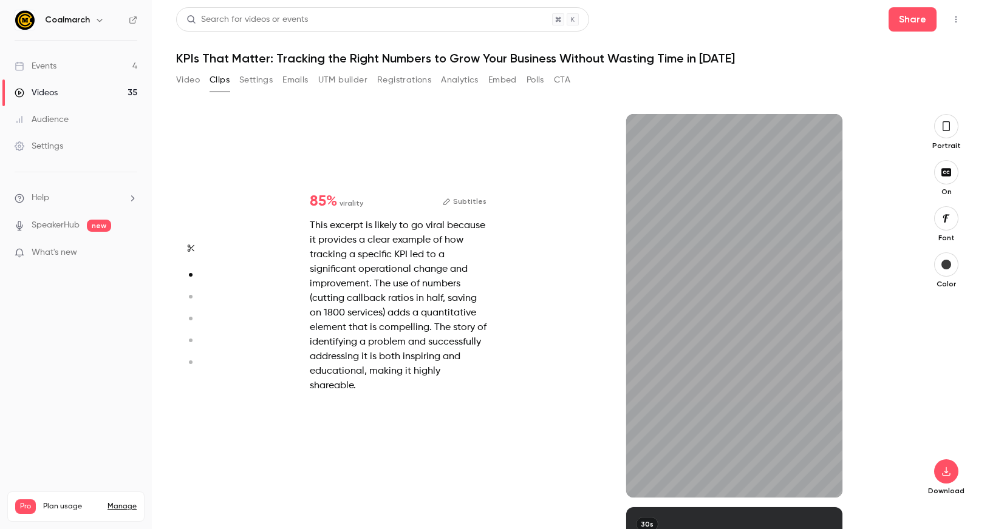
scroll to position [393, 0]
click at [824, 477] on icon "button" at bounding box center [823, 478] width 10 height 9
click at [950, 130] on icon "button" at bounding box center [946, 126] width 10 height 13
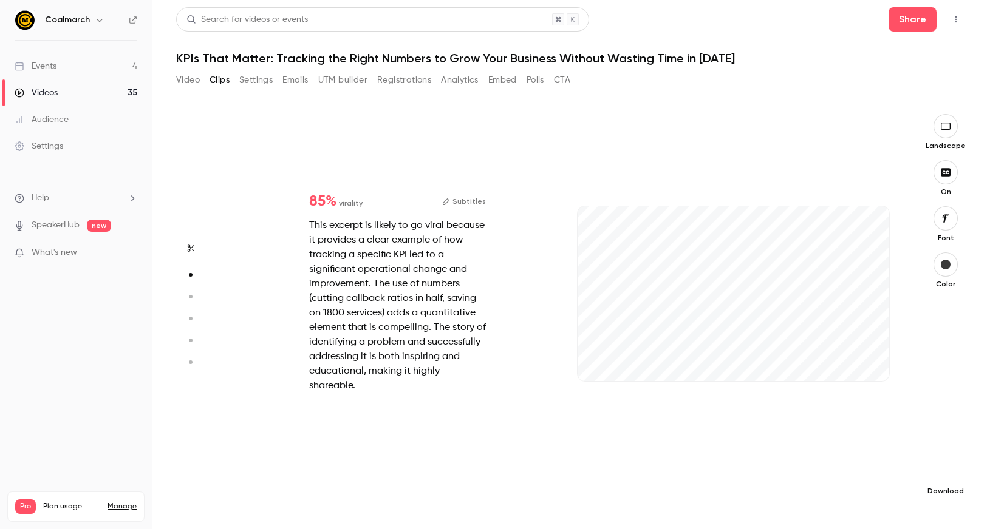
click at [943, 471] on icon "button" at bounding box center [945, 472] width 15 height 10
click at [892, 463] on span "High quality requires longer processing" at bounding box center [854, 461] width 138 height 12
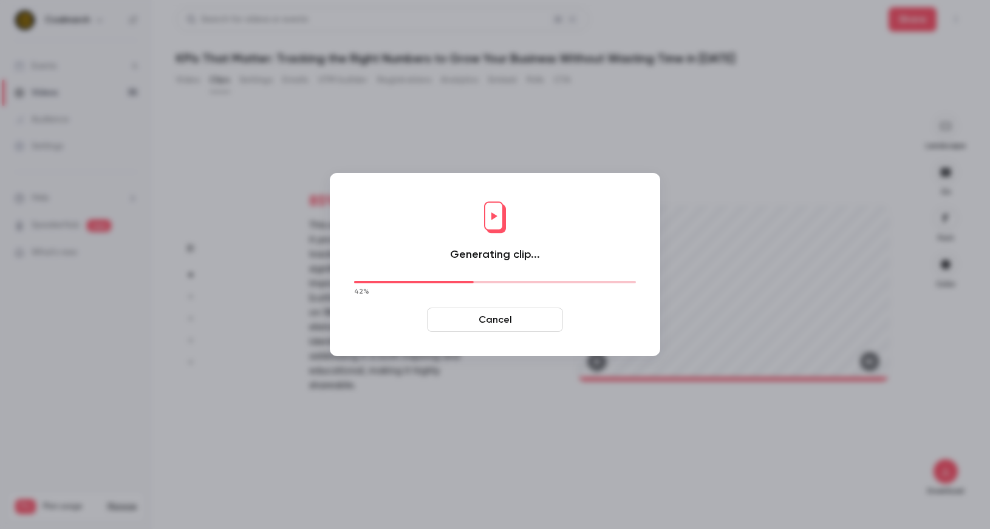
click at [472, 319] on button "Cancel" at bounding box center [495, 320] width 136 height 24
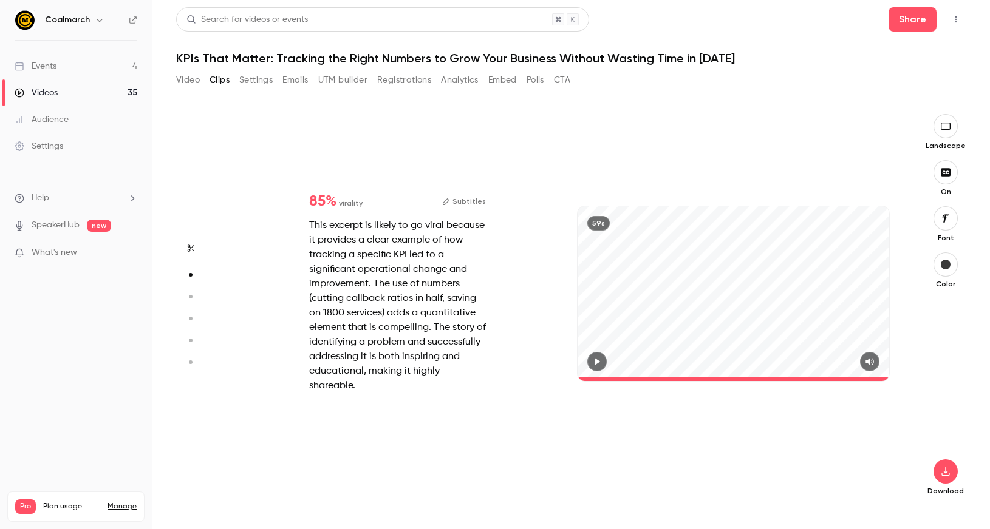
click at [192, 295] on icon "button" at bounding box center [190, 297] width 11 height 9
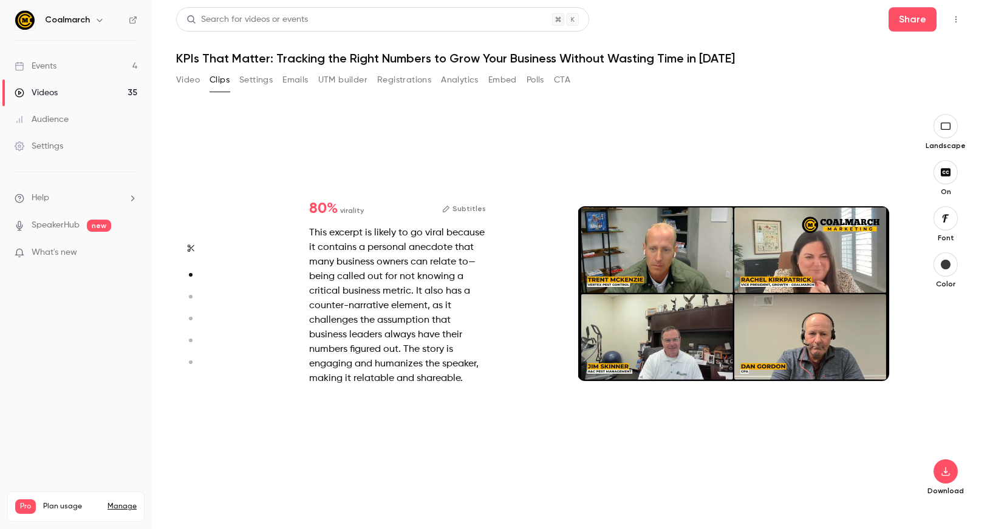
type input "*"
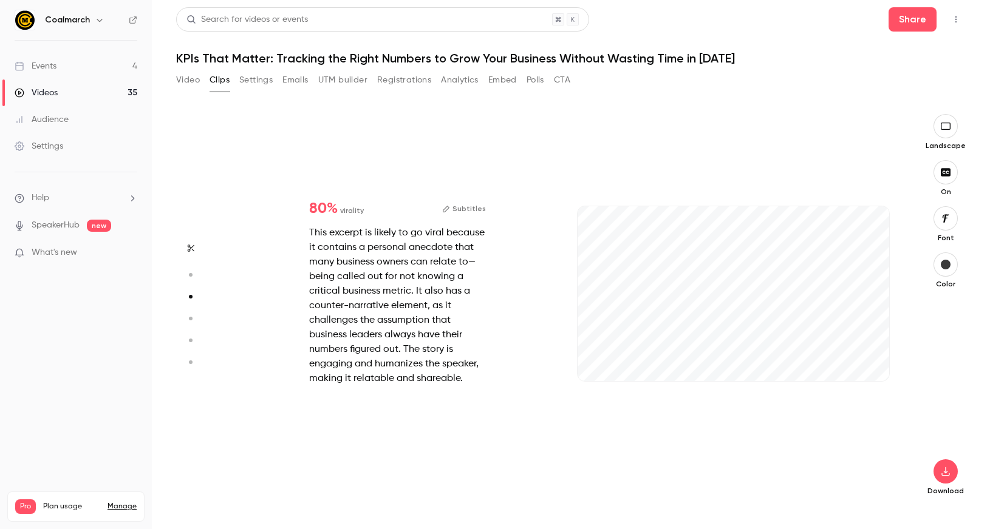
scroll to position [787, 0]
click at [876, 362] on button "button" at bounding box center [869, 361] width 19 height 19
click at [948, 174] on icon "button" at bounding box center [946, 172] width 10 height 8
click at [948, 477] on button "button" at bounding box center [945, 472] width 24 height 24
click at [877, 451] on span "Full HD" at bounding box center [854, 448] width 139 height 13
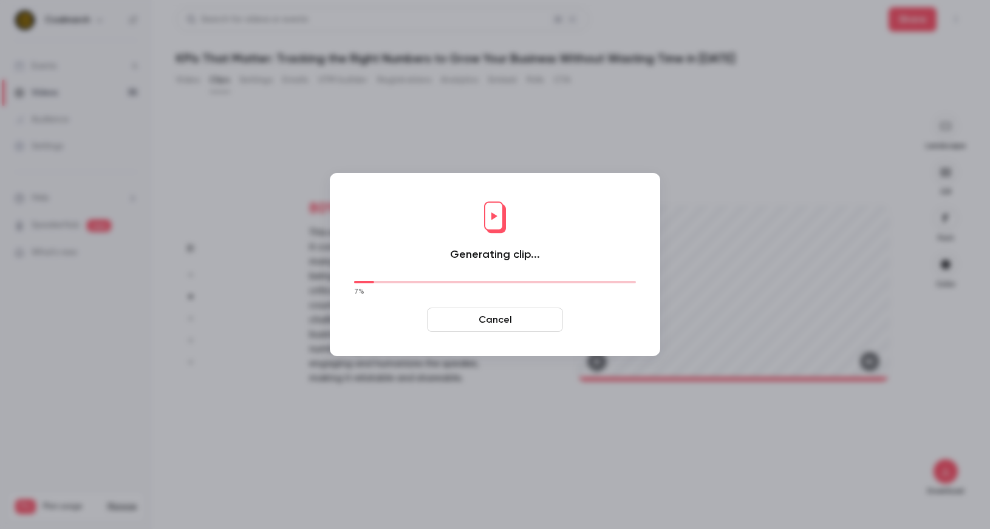
click at [498, 330] on button "Cancel" at bounding box center [495, 320] width 136 height 24
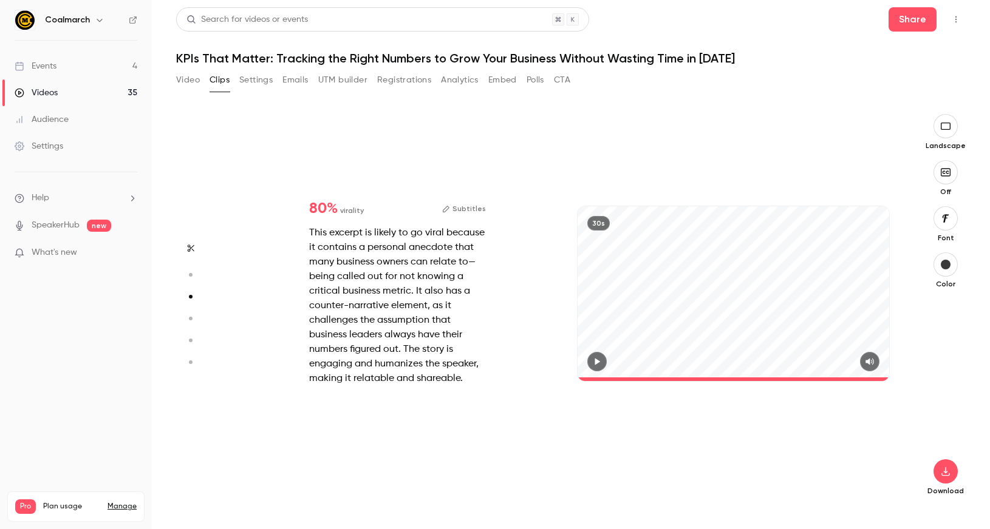
scroll to position [197, 0]
type input "*"
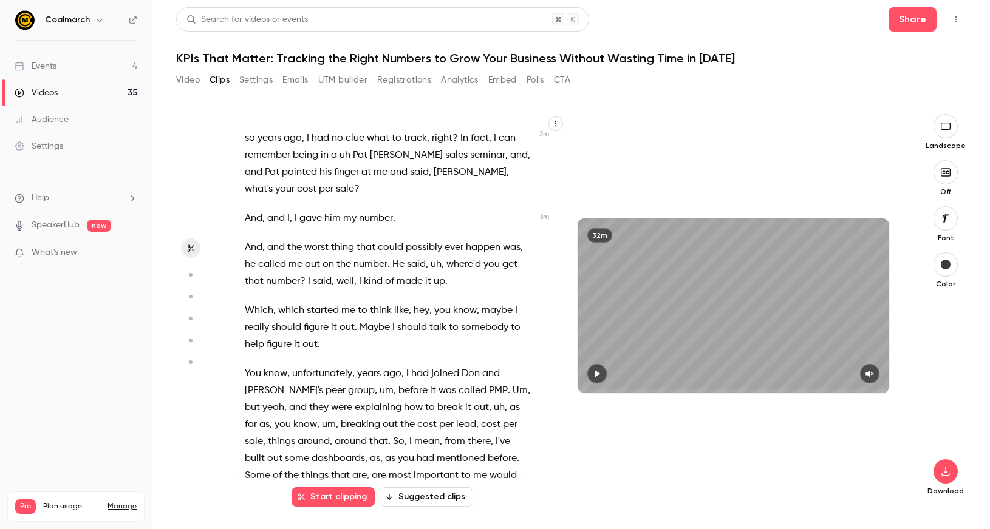
scroll to position [985, 0]
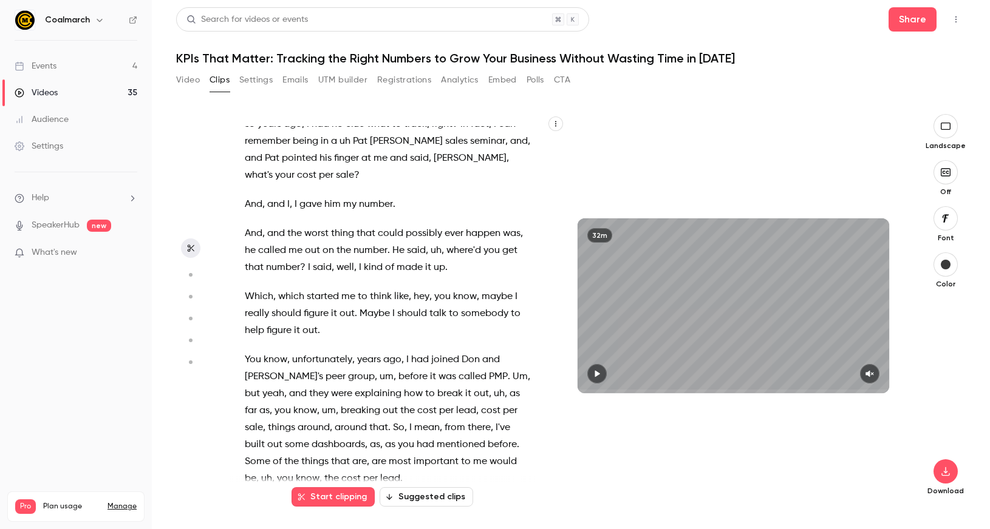
click at [250, 352] on span "You" at bounding box center [253, 360] width 16 height 17
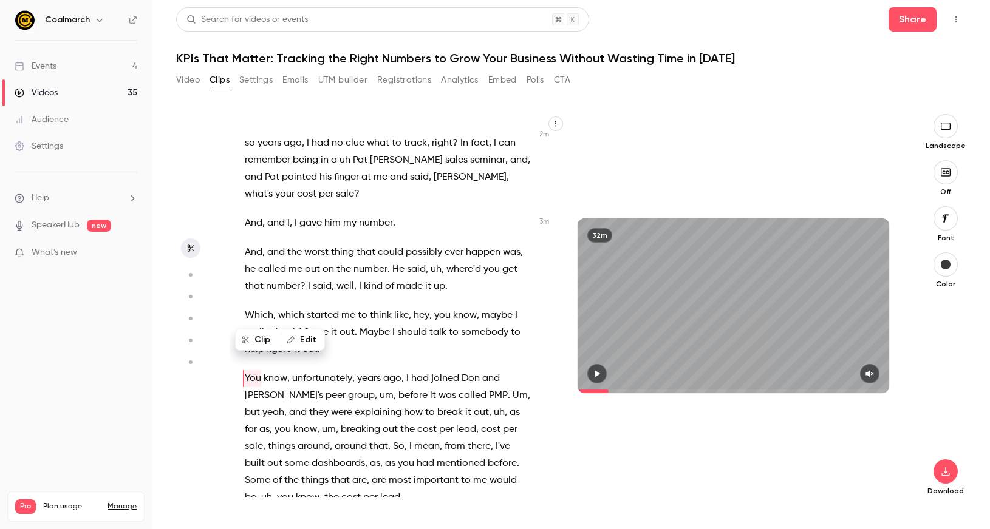
scroll to position [965, 0]
click at [597, 369] on button "button" at bounding box center [596, 373] width 19 height 19
click at [871, 373] on icon "button" at bounding box center [870, 374] width 10 height 9
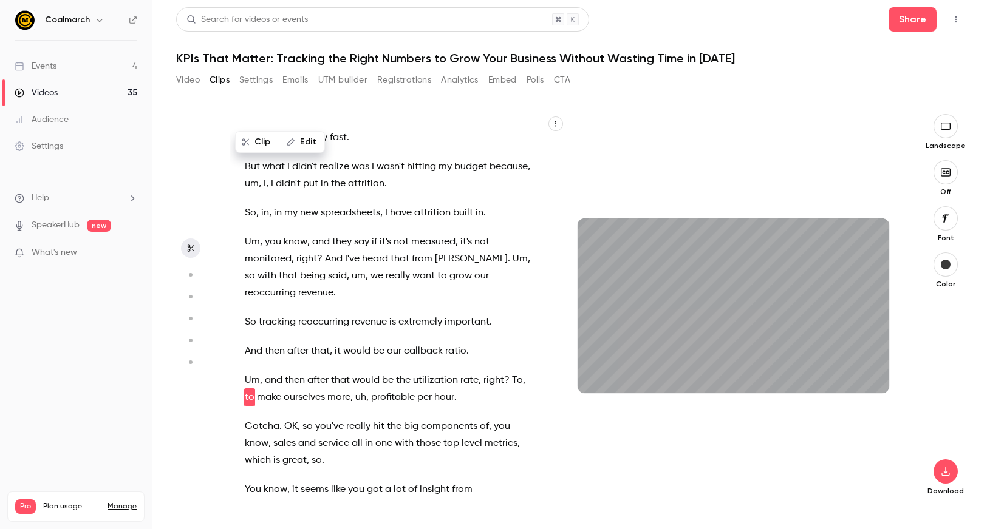
scroll to position [1390, 0]
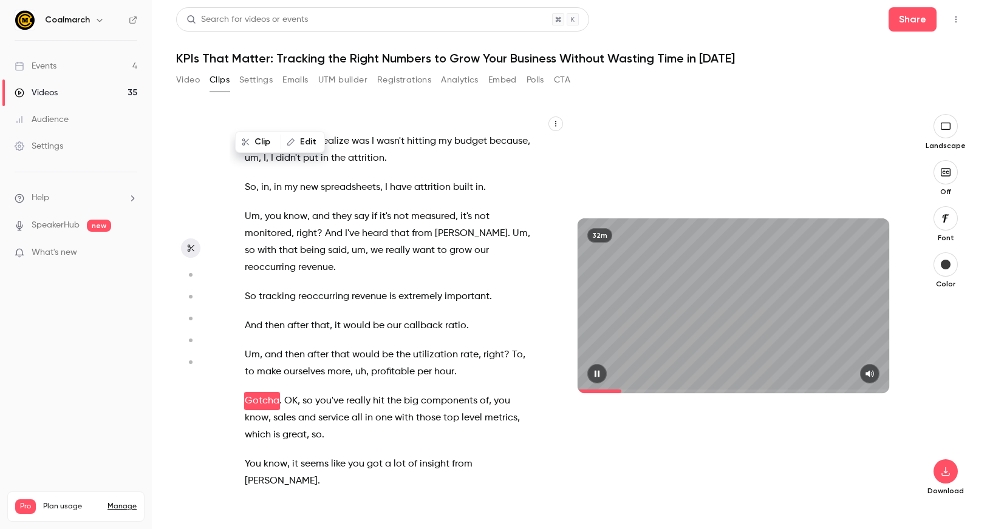
click at [600, 373] on icon "button" at bounding box center [597, 374] width 10 height 9
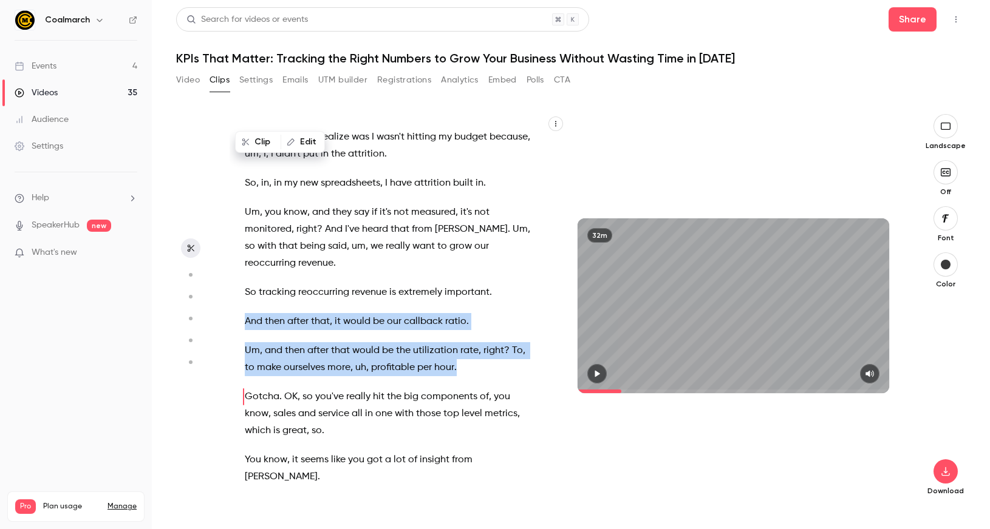
drag, startPoint x: 462, startPoint y: 283, endPoint x: 269, endPoint y: 218, distance: 203.7
click at [269, 218] on div "Hey everyone , uh , thanks for joining us for KPIs that Matter . Uh , we're tal…" at bounding box center [395, 312] width 330 height 372
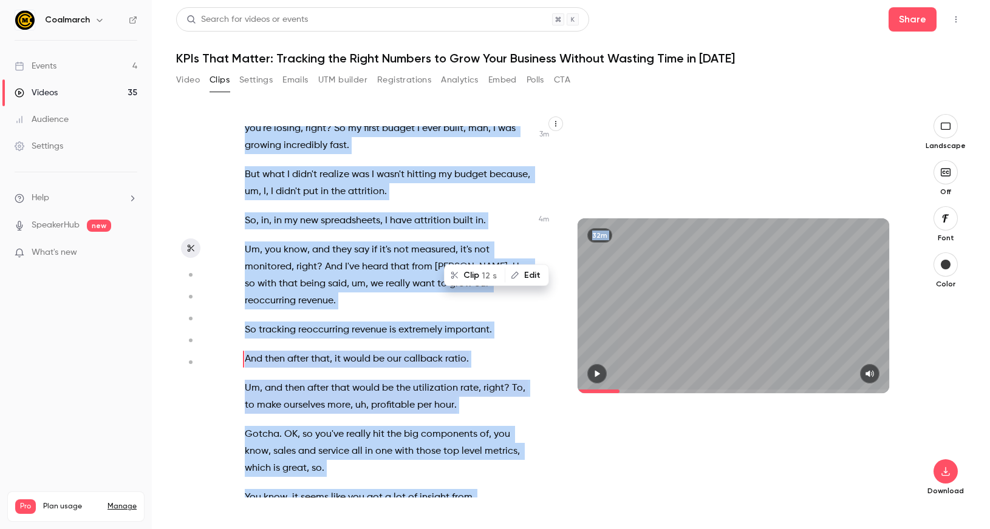
scroll to position [1457, 0]
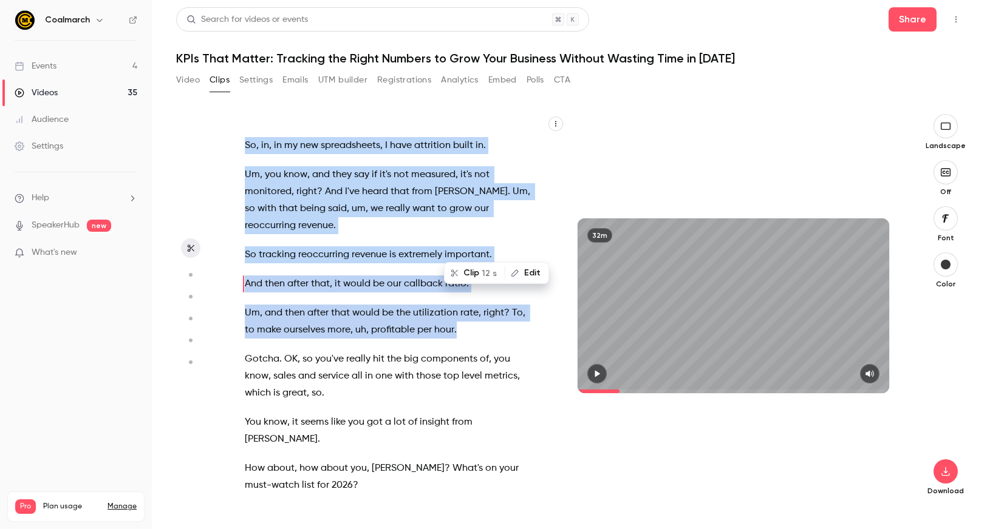
drag, startPoint x: 455, startPoint y: 197, endPoint x: 495, endPoint y: 238, distance: 57.1
click at [495, 238] on div "Hey everyone , uh , thanks for joining us for KPIs that Matter . Uh , we're tal…" at bounding box center [395, 312] width 330 height 372
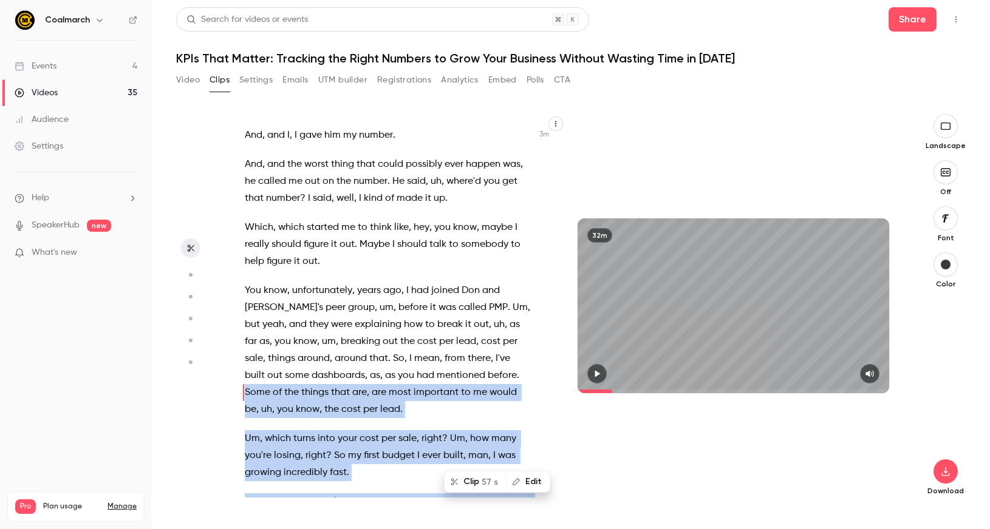
scroll to position [1050, 0]
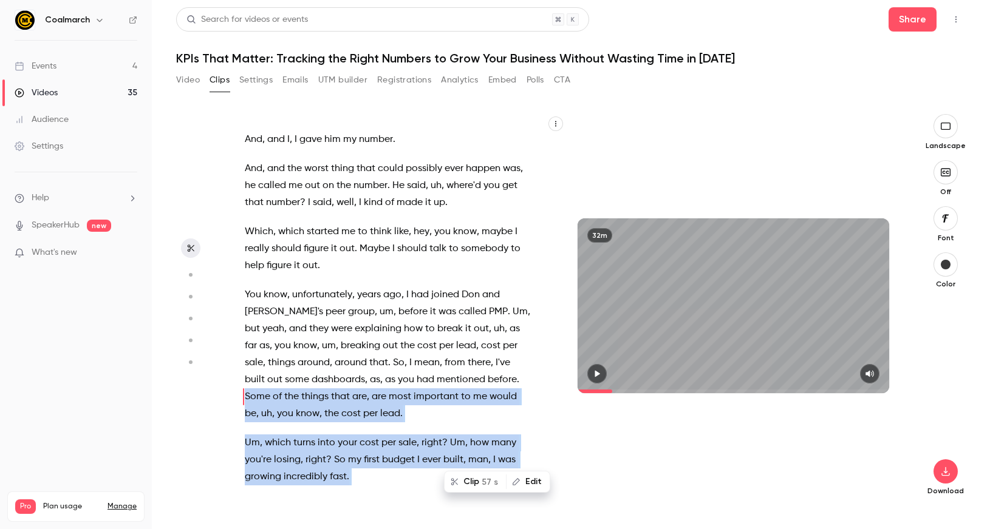
click at [483, 485] on span "57 s" at bounding box center [489, 482] width 16 height 13
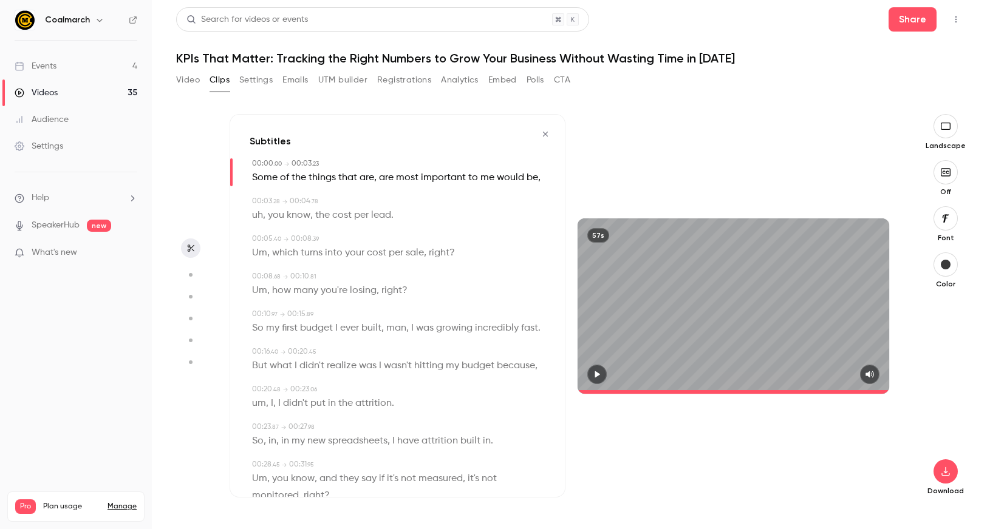
type input "*"
click at [946, 474] on icon "button" at bounding box center [945, 472] width 15 height 10
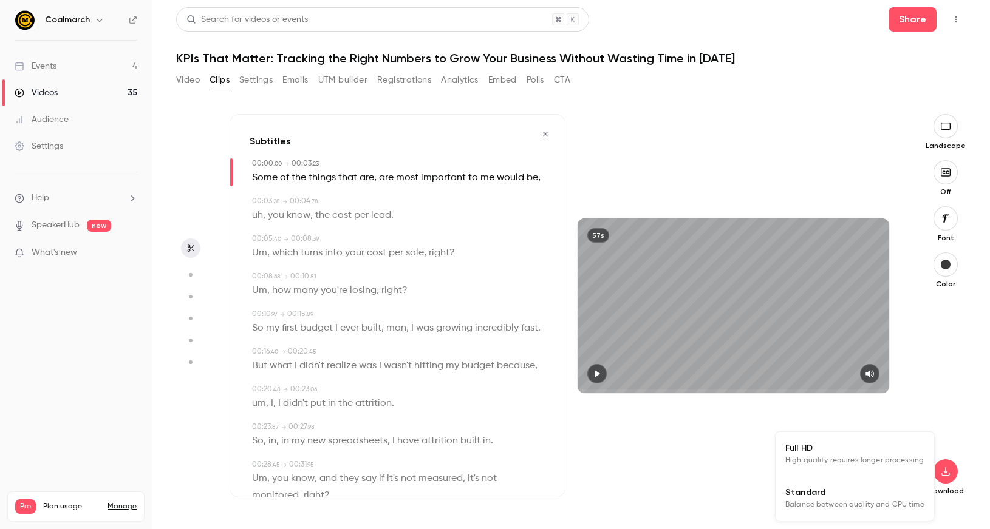
click at [860, 474] on li "Full HD High quality requires longer processing" at bounding box center [854, 454] width 158 height 44
click at [186, 76] on button "Video" at bounding box center [188, 79] width 24 height 19
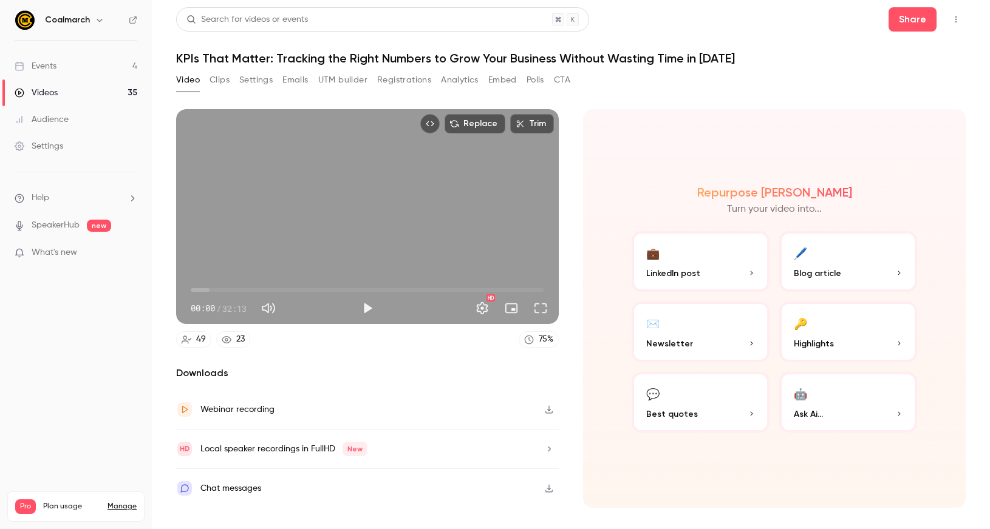
click at [60, 73] on link "Events 4" at bounding box center [76, 66] width 152 height 27
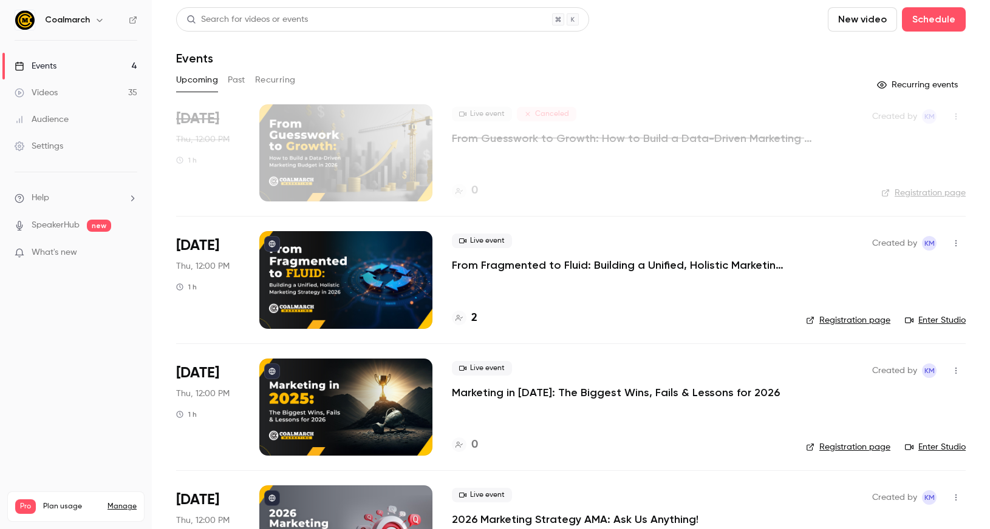
click at [49, 92] on div "Videos" at bounding box center [36, 93] width 43 height 12
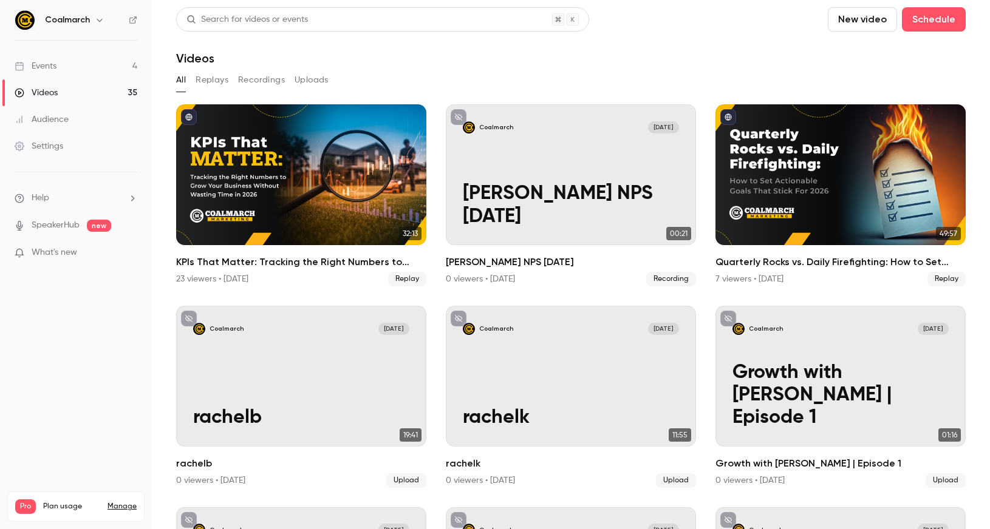
click at [216, 79] on button "Replays" at bounding box center [212, 79] width 33 height 19
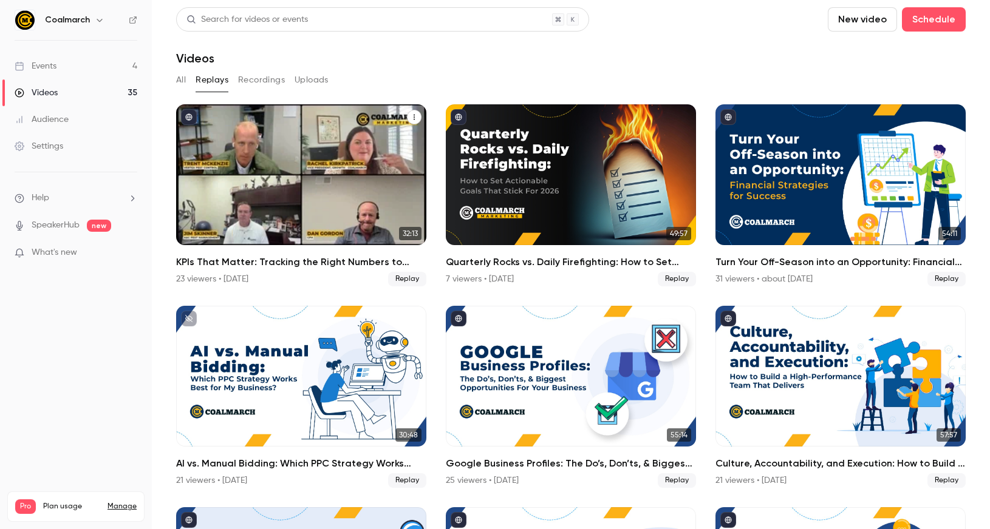
click at [412, 116] on icon "KPIs That Matter: Tracking the Right Numbers to Grow Your Business Without Wast…" at bounding box center [413, 117] width 7 height 7
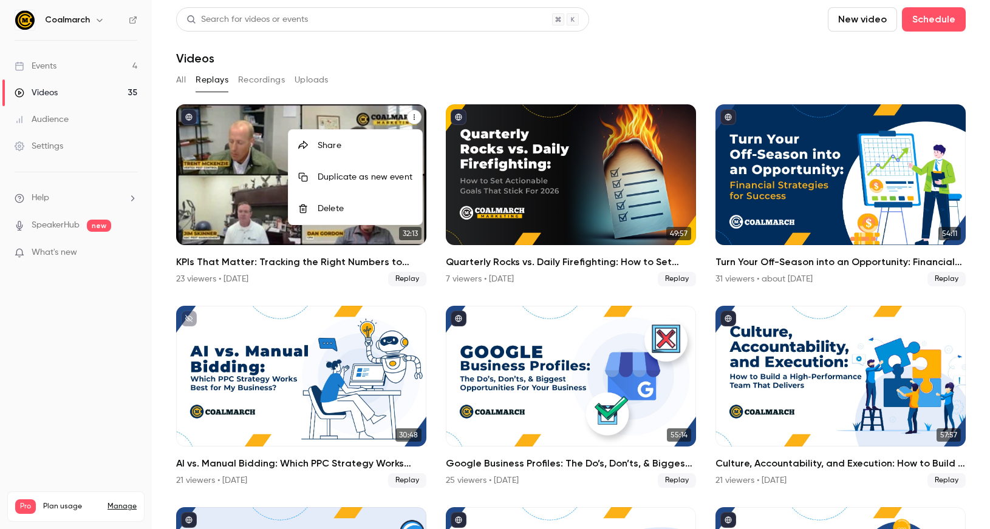
click at [340, 148] on div "Share" at bounding box center [365, 146] width 95 height 12
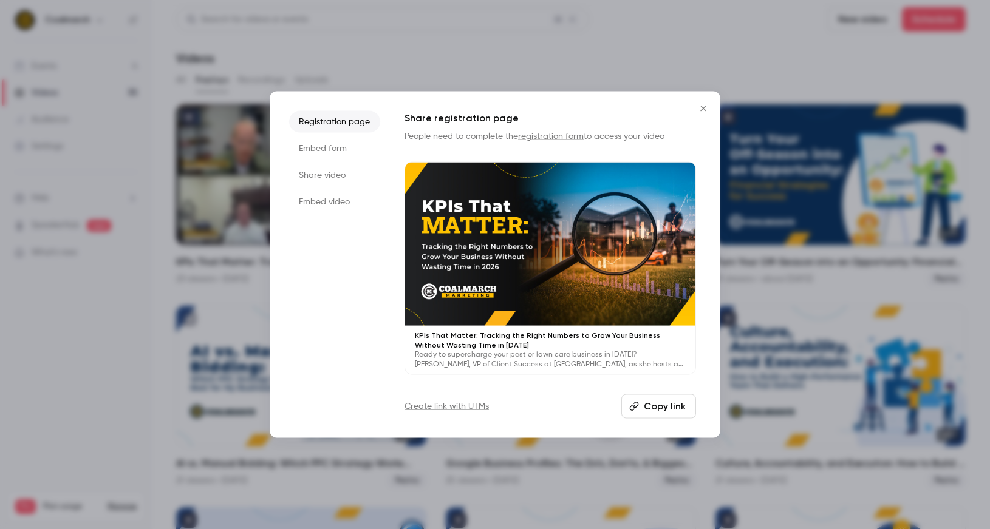
click at [328, 173] on li "Share video" at bounding box center [334, 176] width 91 height 22
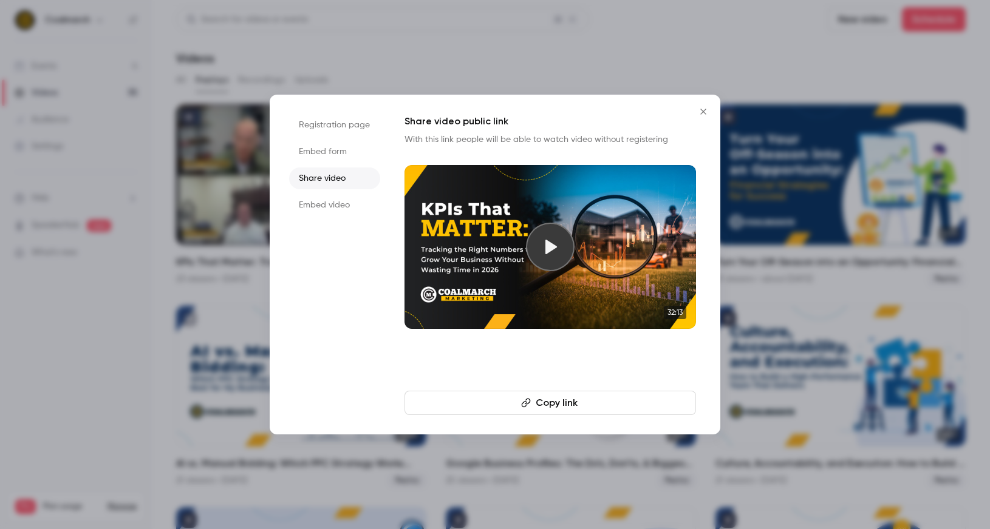
click at [563, 407] on button "Copy link" at bounding box center [549, 403] width 291 height 24
